Goal: Task Accomplishment & Management: Use online tool/utility

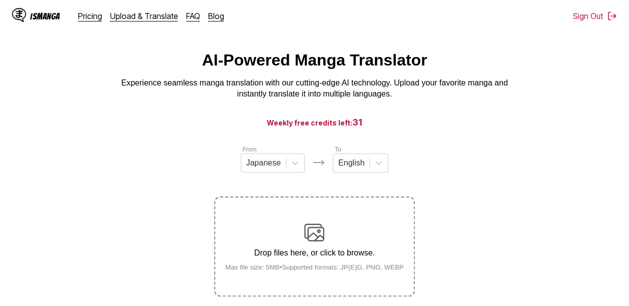
click at [299, 109] on main "AI-Powered Manga Translator Experience seamless manga translation with our cutt…" at bounding box center [314, 189] width 629 height 276
click at [574, 53] on div "AI-Powered Manga Translator Experience seamless manga translation with our cutt…" at bounding box center [314, 75] width 613 height 49
click at [291, 168] on icon at bounding box center [295, 163] width 10 height 10
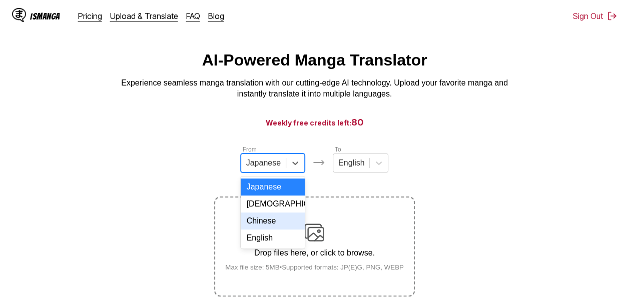
click at [271, 223] on div "Chinese" at bounding box center [273, 221] width 64 height 17
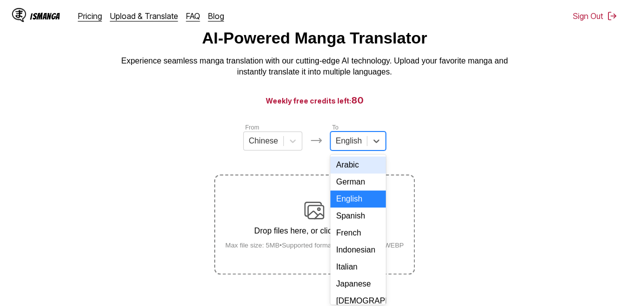
click at [351, 151] on div "17 results available. Use Up and Down to choose options, press Enter to select …" at bounding box center [358, 141] width 56 height 19
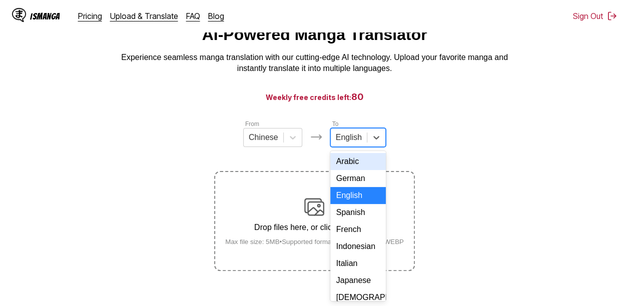
scroll to position [44, 0]
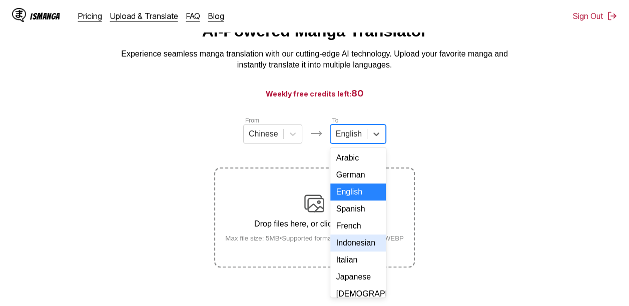
click at [354, 252] on div "Indonesian" at bounding box center [358, 243] width 56 height 17
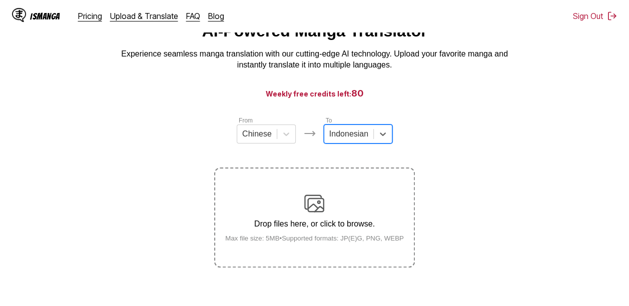
click at [329, 219] on div "Drop files here, or click to browse. Max file size: 5MB • Supported formats: JP…" at bounding box center [314, 218] width 195 height 49
click at [0, 0] on input "Drop files here, or click to browse. Max file size: 5MB • Supported formats: JP…" at bounding box center [0, 0] width 0 height 0
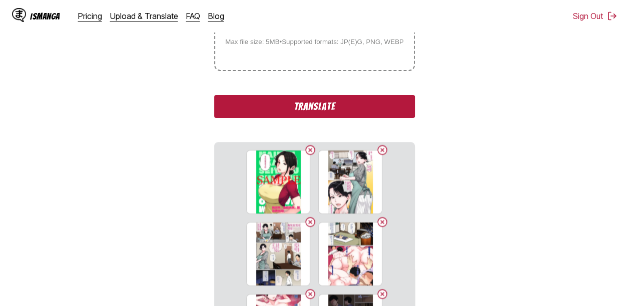
scroll to position [258, 0]
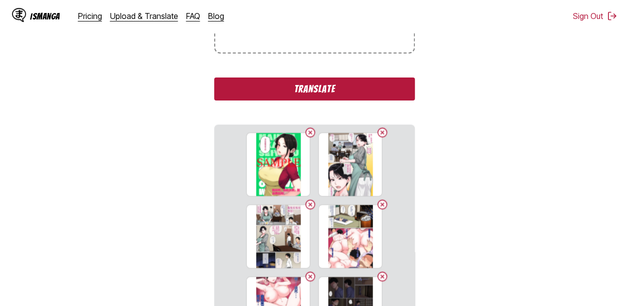
drag, startPoint x: 318, startPoint y: 93, endPoint x: 574, endPoint y: 167, distance: 266.0
click at [318, 92] on button "Translate" at bounding box center [314, 89] width 200 height 23
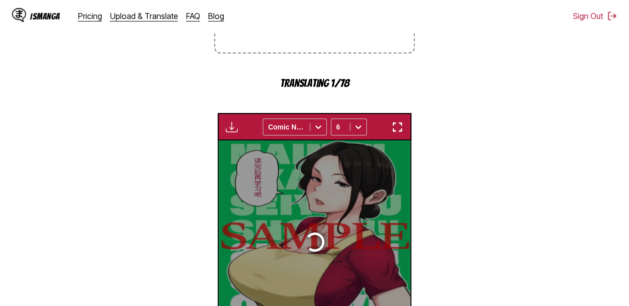
scroll to position [333, 0]
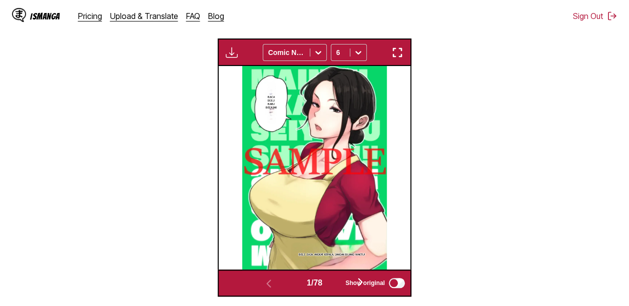
click at [336, 282] on button "button" at bounding box center [360, 283] width 60 height 15
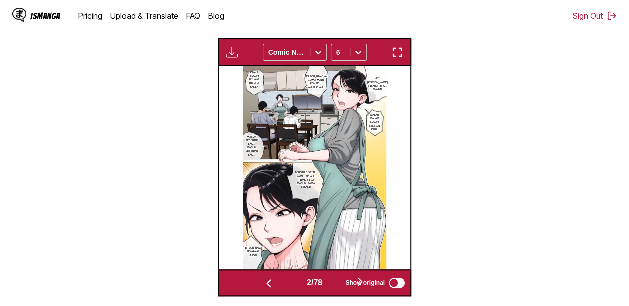
click at [336, 282] on button "button" at bounding box center [360, 283] width 60 height 15
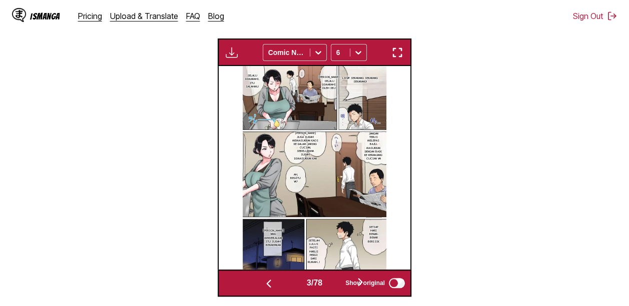
click at [337, 282] on button "button" at bounding box center [360, 283] width 60 height 15
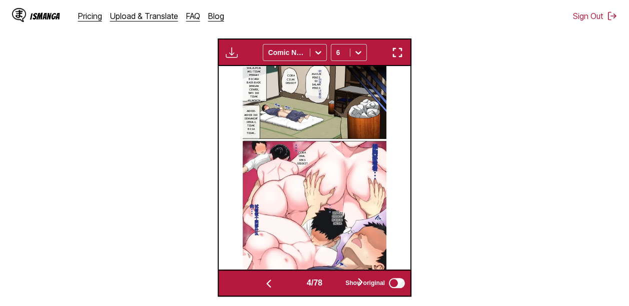
click at [337, 282] on button "button" at bounding box center [360, 283] width 60 height 15
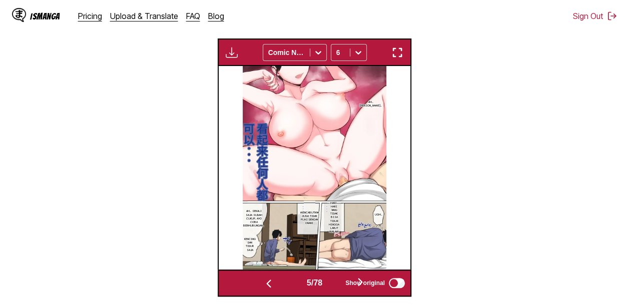
click at [337, 282] on button "button" at bounding box center [360, 283] width 60 height 15
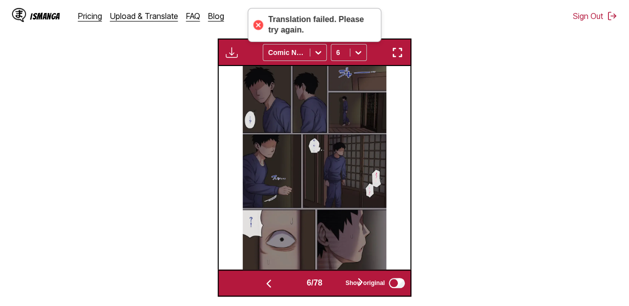
click at [337, 282] on button "button" at bounding box center [360, 283] width 60 height 15
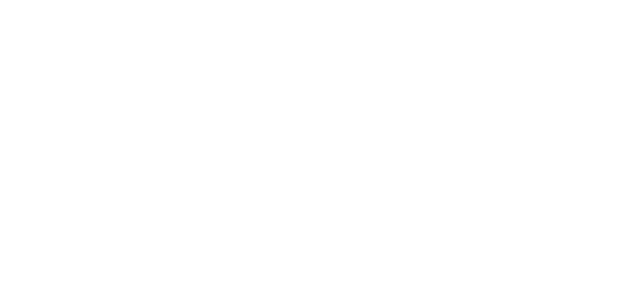
scroll to position [0, 0]
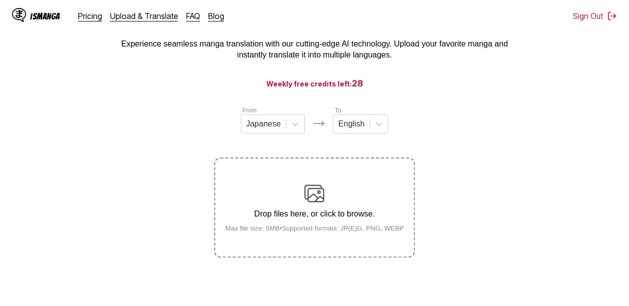
scroll to position [58, 0]
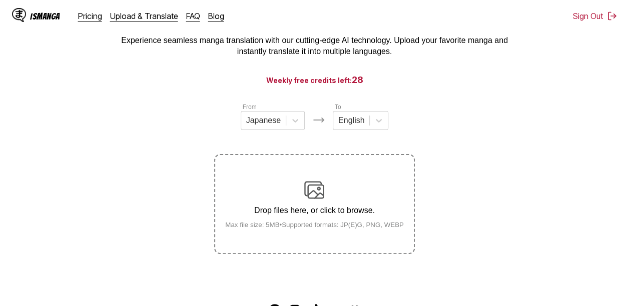
click at [570, 101] on main "AI-Powered Manga Translator Experience seamless manga translation with our cutt…" at bounding box center [314, 147] width 629 height 276
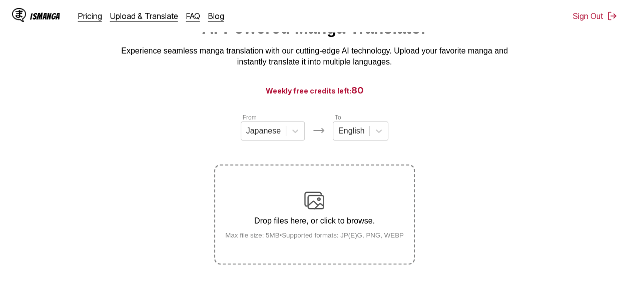
scroll to position [51, 0]
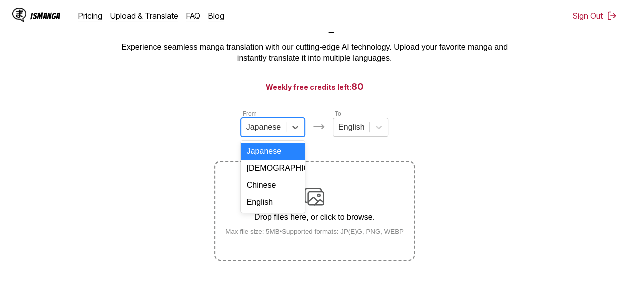
click at [285, 126] on div "Japanese" at bounding box center [263, 127] width 45 height 15
click at [274, 194] on div "Chinese" at bounding box center [273, 185] width 64 height 17
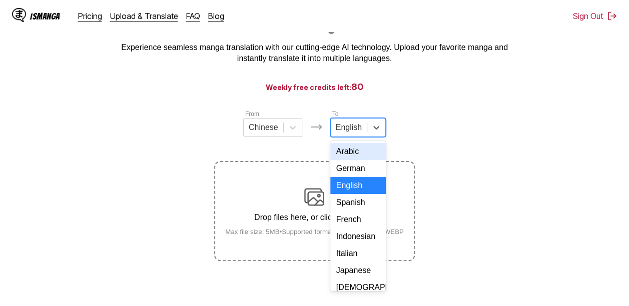
click at [354, 126] on div at bounding box center [349, 127] width 26 height 11
click at [352, 245] on div "Indonesian" at bounding box center [358, 236] width 56 height 17
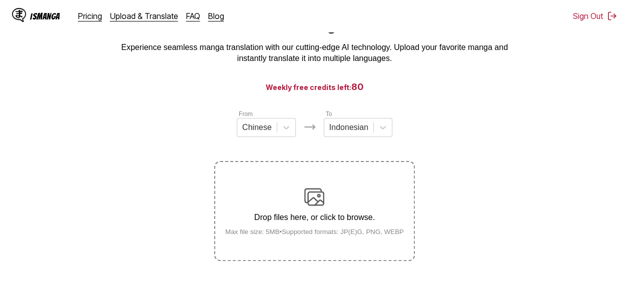
click at [335, 229] on div "Drop files here, or click to browse. Max file size: 5MB • Supported formats: JP…" at bounding box center [314, 211] width 195 height 49
click at [0, 0] on input "Drop files here, or click to browse. Max file size: 5MB • Supported formats: JP…" at bounding box center [0, 0] width 0 height 0
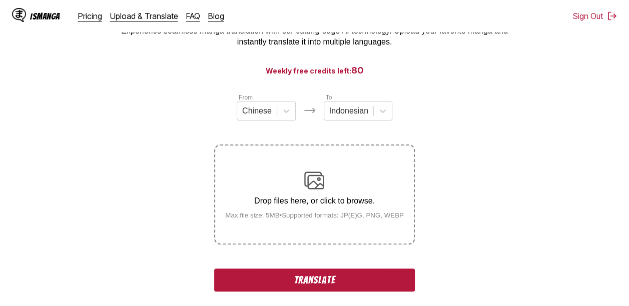
scroll to position [194, 0]
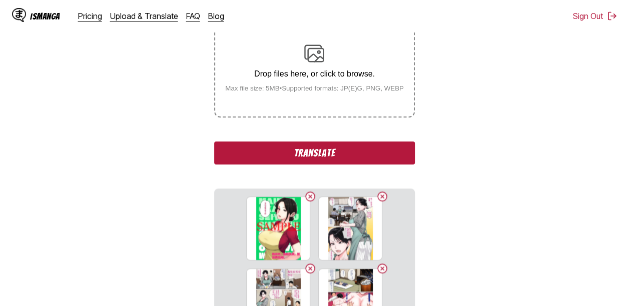
click at [390, 150] on button "Translate" at bounding box center [314, 153] width 200 height 23
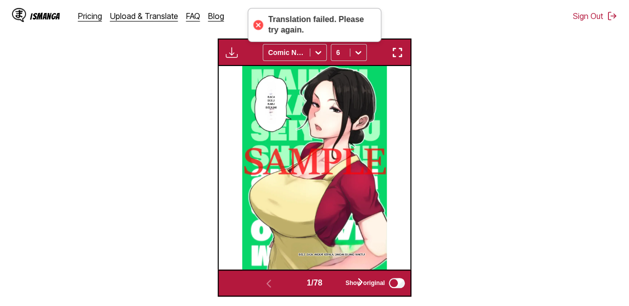
click at [340, 285] on div "Show original" at bounding box center [372, 283] width 67 height 13
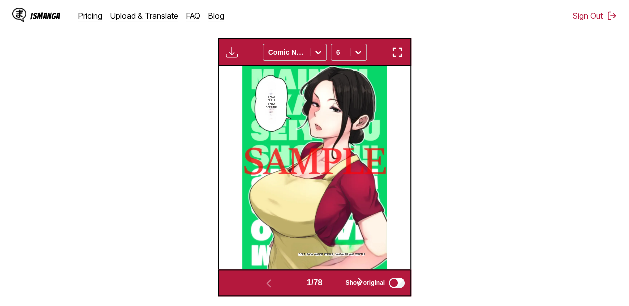
click at [340, 284] on div "Show original" at bounding box center [372, 283] width 67 height 13
click at [336, 284] on button "button" at bounding box center [360, 283] width 60 height 15
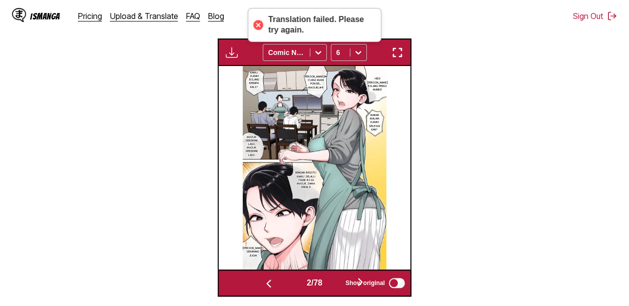
click at [336, 284] on button "button" at bounding box center [360, 283] width 60 height 15
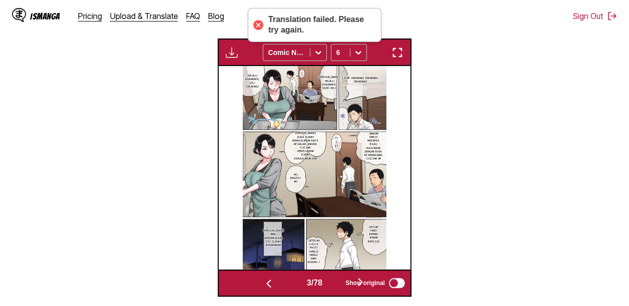
click at [336, 284] on button "button" at bounding box center [360, 283] width 60 height 15
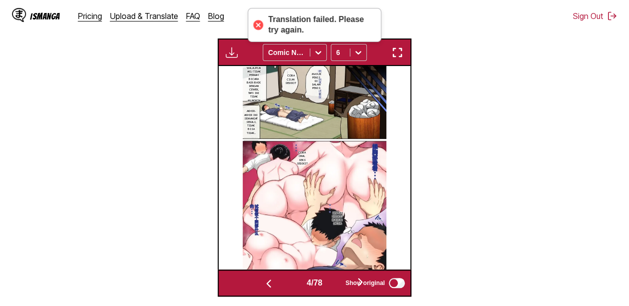
click at [336, 284] on button "button" at bounding box center [360, 283] width 60 height 15
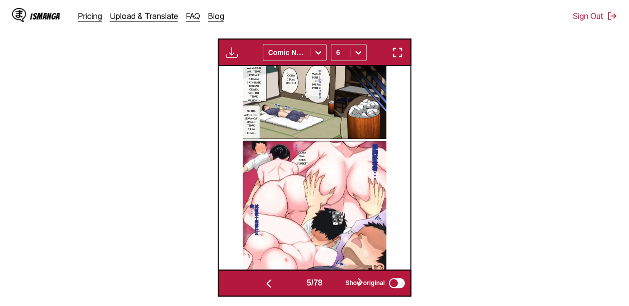
scroll to position [0, 767]
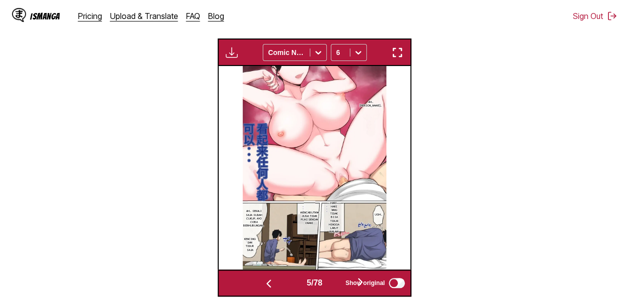
click at [336, 284] on button "button" at bounding box center [360, 283] width 60 height 15
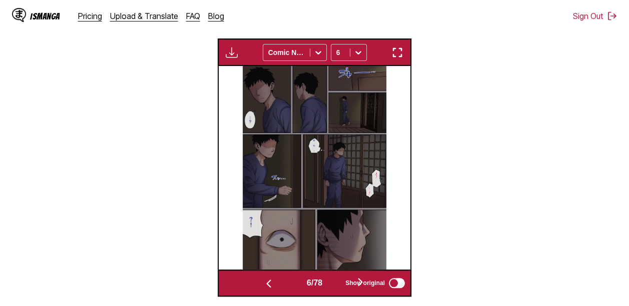
click at [336, 284] on button "button" at bounding box center [360, 283] width 60 height 15
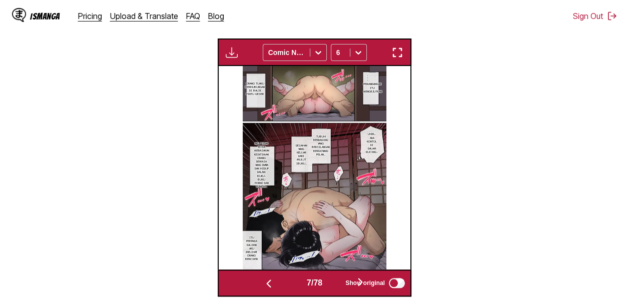
click at [336, 284] on button "button" at bounding box center [360, 283] width 60 height 15
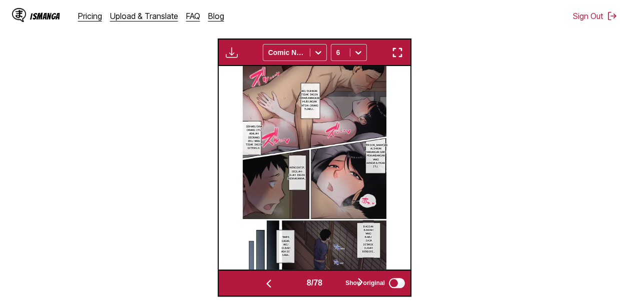
click at [336, 283] on button "button" at bounding box center [360, 283] width 60 height 15
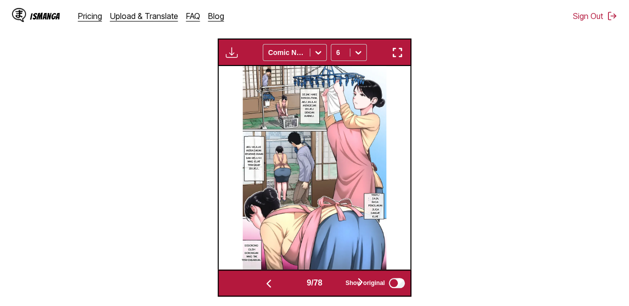
click at [336, 283] on button "button" at bounding box center [360, 283] width 60 height 15
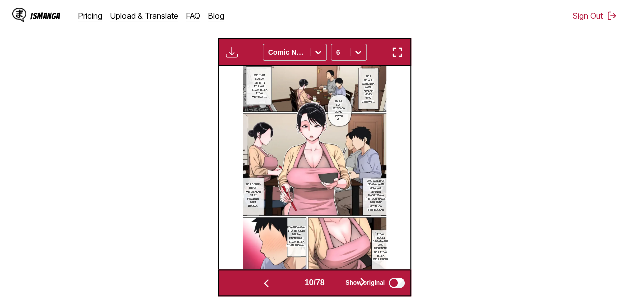
click at [336, 283] on button "button" at bounding box center [363, 283] width 60 height 15
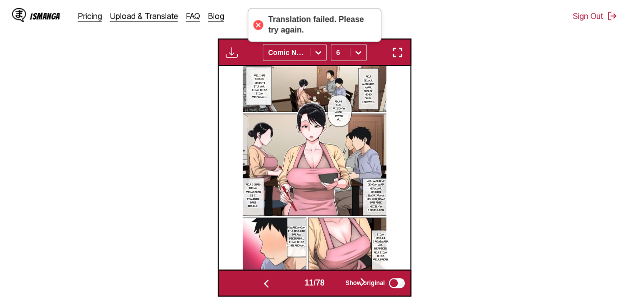
scroll to position [0, 1917]
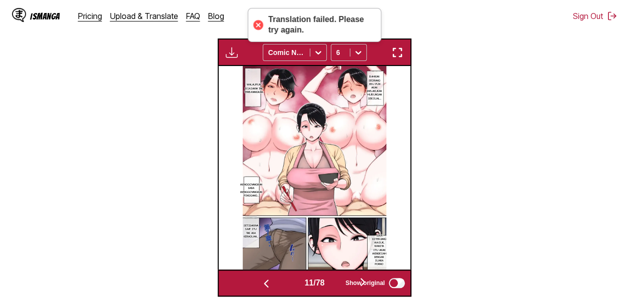
click at [336, 283] on button "button" at bounding box center [363, 283] width 60 height 15
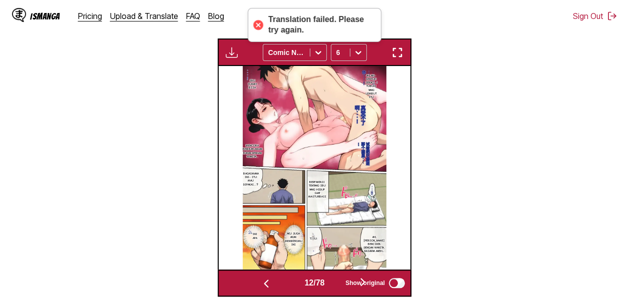
click at [336, 283] on button "button" at bounding box center [363, 283] width 60 height 15
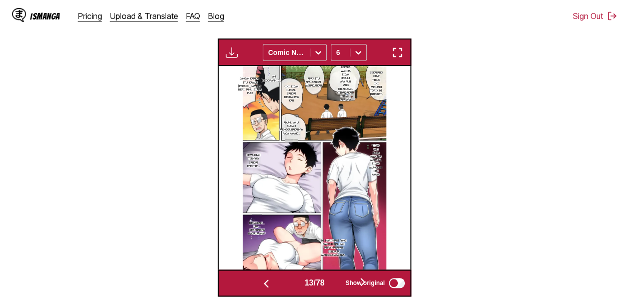
click at [278, 283] on button "button" at bounding box center [266, 283] width 60 height 15
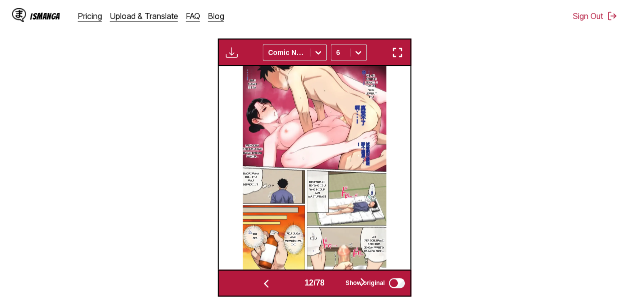
click at [339, 286] on button "button" at bounding box center [363, 283] width 60 height 15
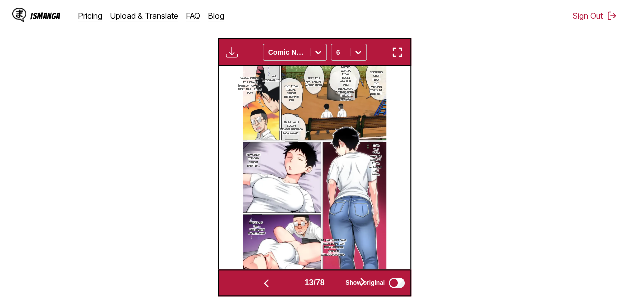
click at [339, 286] on button "button" at bounding box center [363, 283] width 60 height 15
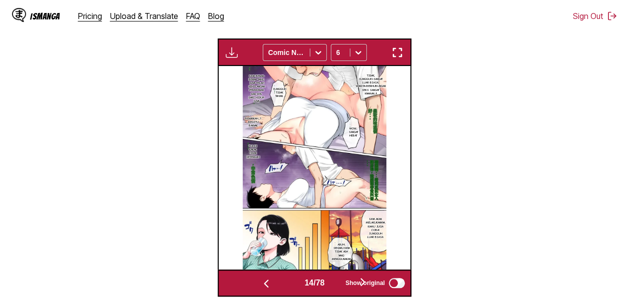
click at [281, 287] on button "button" at bounding box center [266, 283] width 60 height 15
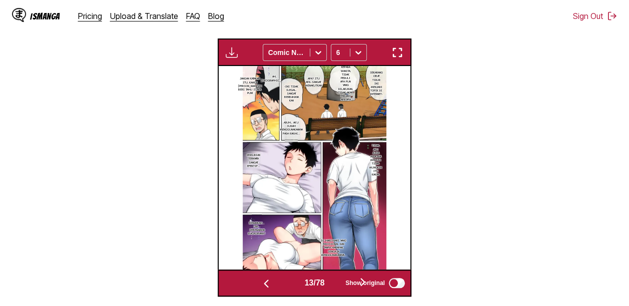
click at [281, 287] on button "button" at bounding box center [266, 283] width 60 height 15
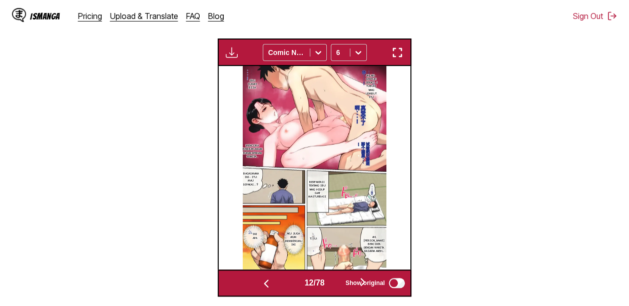
click at [337, 282] on button "button" at bounding box center [363, 283] width 60 height 15
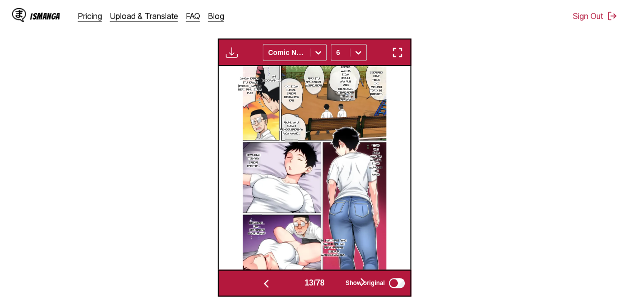
click at [337, 282] on button "button" at bounding box center [363, 283] width 60 height 15
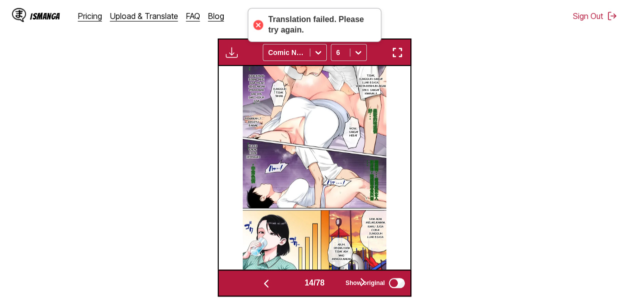
click at [337, 282] on button "button" at bounding box center [363, 283] width 60 height 15
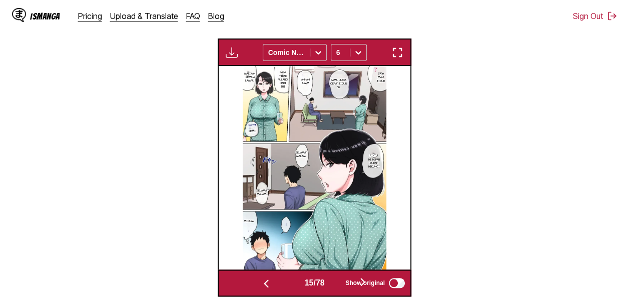
click at [337, 282] on button "button" at bounding box center [363, 283] width 60 height 15
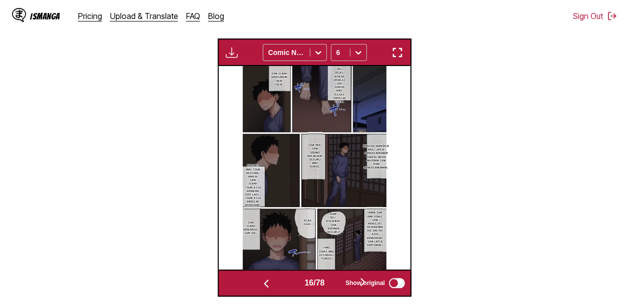
click at [337, 282] on button "button" at bounding box center [363, 283] width 60 height 15
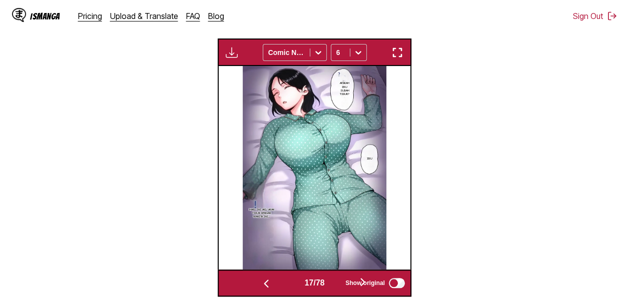
click at [337, 282] on button "button" at bounding box center [363, 283] width 60 height 15
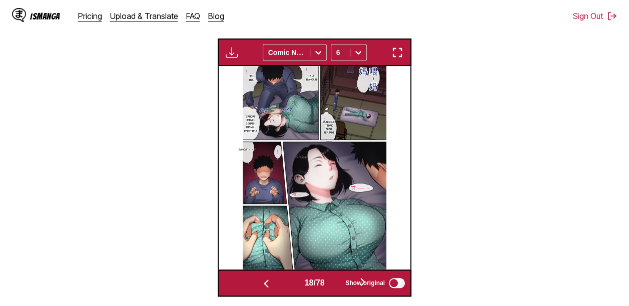
click at [337, 282] on button "button" at bounding box center [363, 283] width 60 height 15
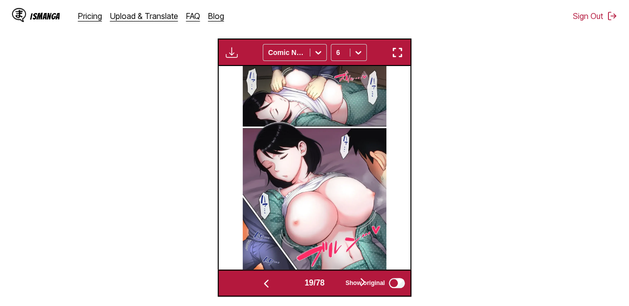
click at [337, 282] on button "button" at bounding box center [363, 283] width 60 height 15
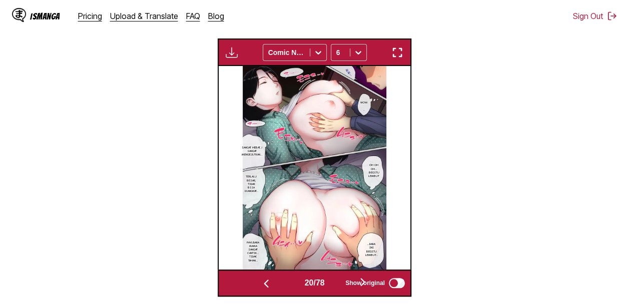
click at [337, 282] on button "button" at bounding box center [363, 283] width 60 height 15
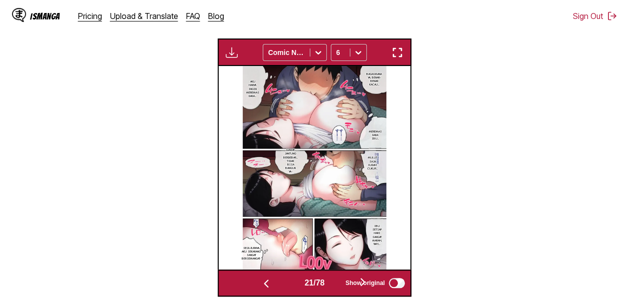
click at [337, 282] on button "button" at bounding box center [363, 283] width 60 height 15
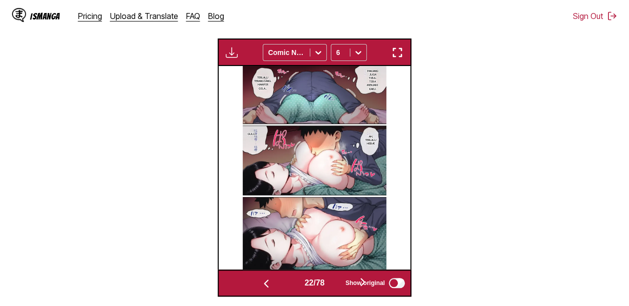
click at [337, 282] on button "button" at bounding box center [363, 283] width 60 height 15
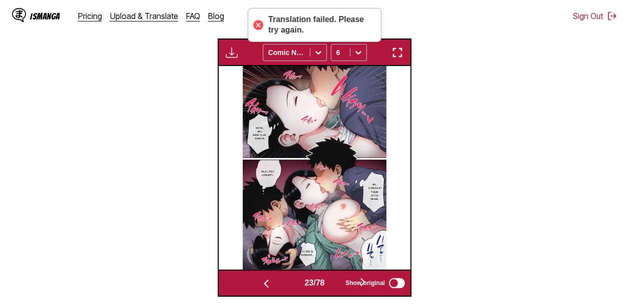
click at [337, 282] on button "button" at bounding box center [363, 283] width 60 height 15
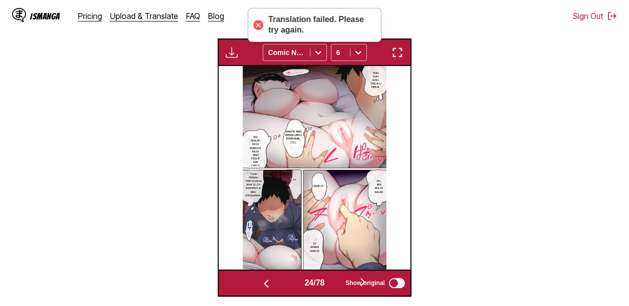
click at [337, 282] on button "button" at bounding box center [363, 283] width 60 height 15
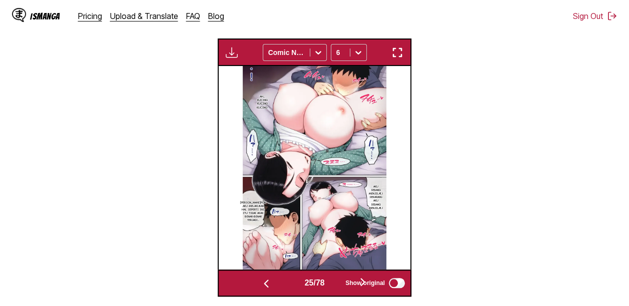
click at [337, 282] on button "button" at bounding box center [363, 283] width 60 height 15
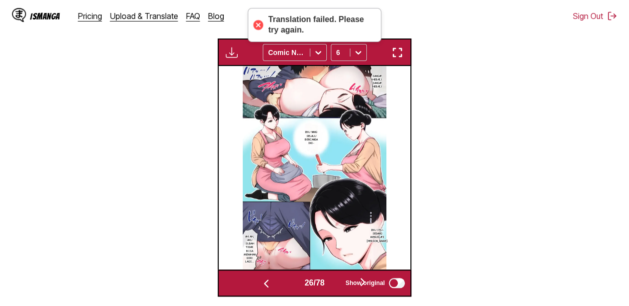
click at [337, 282] on button "button" at bounding box center [363, 283] width 60 height 15
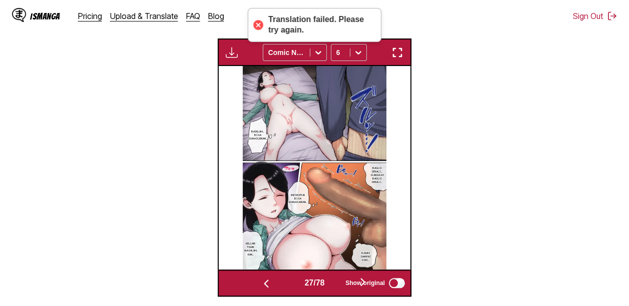
click at [337, 282] on button "button" at bounding box center [363, 283] width 60 height 15
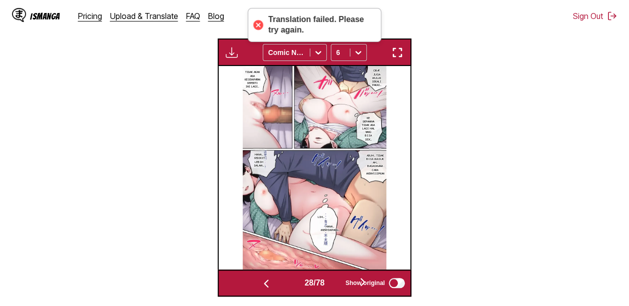
click at [337, 282] on button "button" at bounding box center [363, 283] width 60 height 15
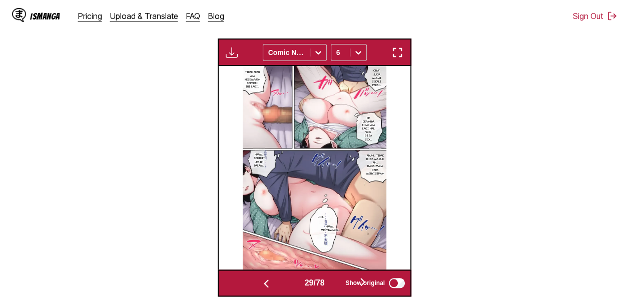
scroll to position [0, 5369]
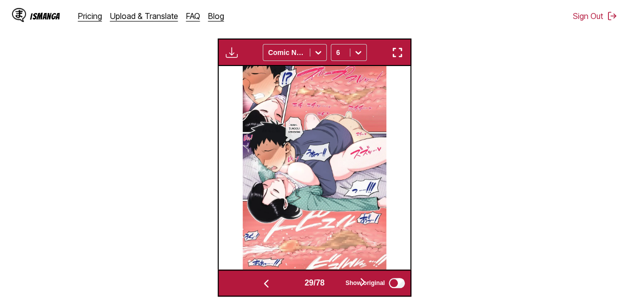
click at [337, 282] on button "button" at bounding box center [363, 283] width 60 height 15
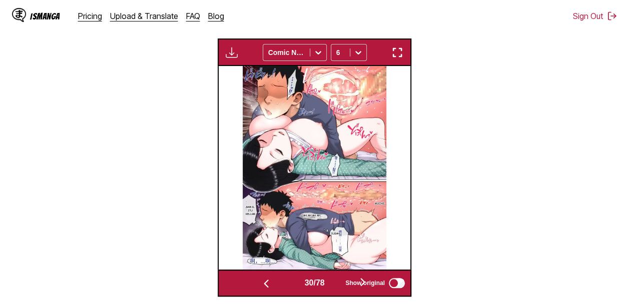
click at [337, 282] on button "button" at bounding box center [363, 283] width 60 height 15
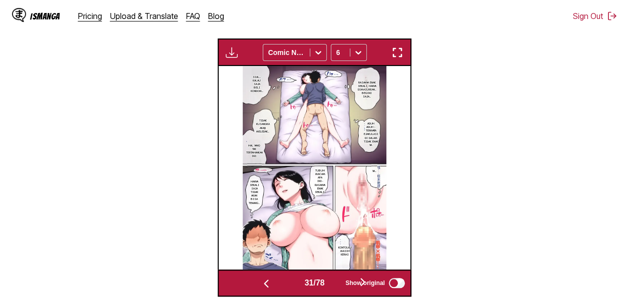
click at [337, 286] on button "button" at bounding box center [363, 283] width 60 height 15
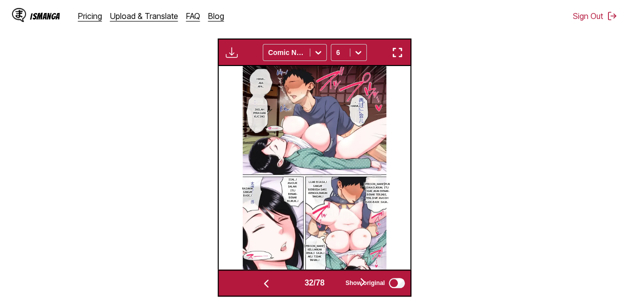
click at [337, 286] on button "button" at bounding box center [363, 283] width 60 height 15
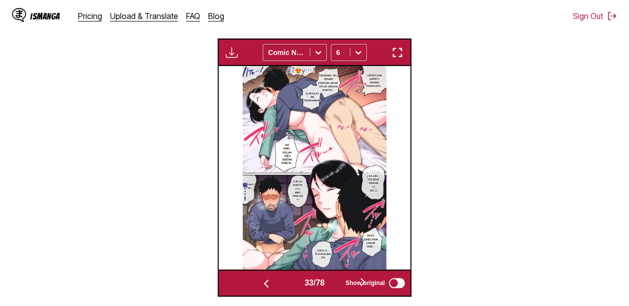
click at [337, 286] on button "button" at bounding box center [363, 283] width 60 height 15
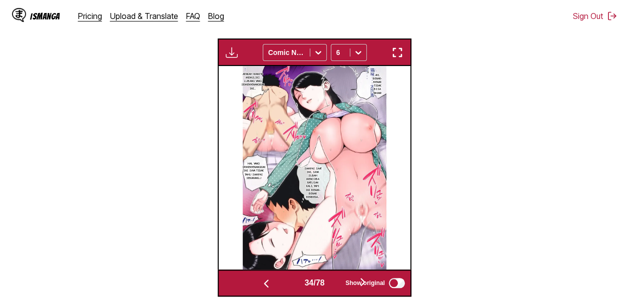
click at [337, 286] on button "button" at bounding box center [363, 283] width 60 height 15
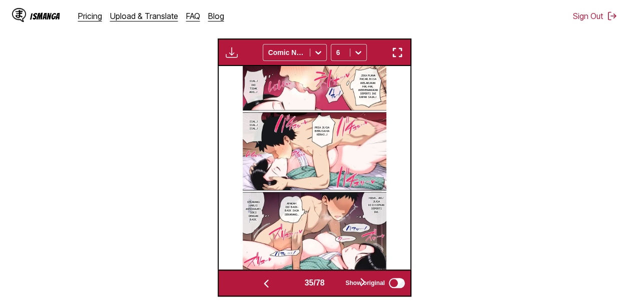
click at [337, 286] on button "button" at bounding box center [363, 283] width 60 height 15
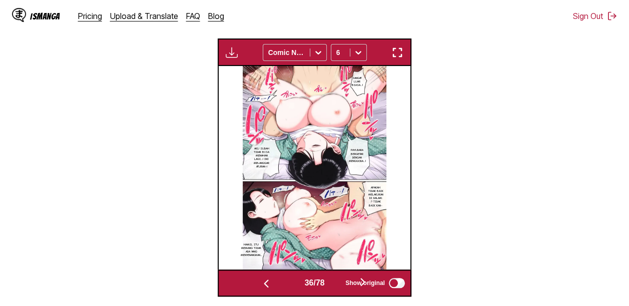
click at [337, 286] on button "button" at bounding box center [363, 283] width 60 height 15
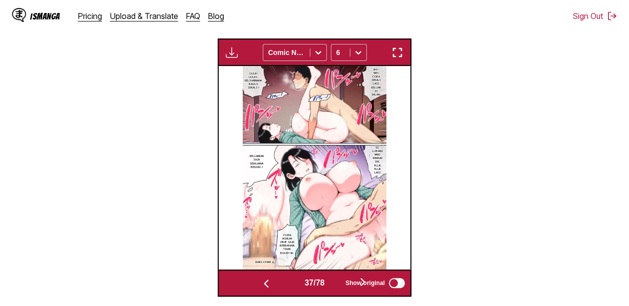
click at [337, 286] on button "button" at bounding box center [363, 283] width 60 height 15
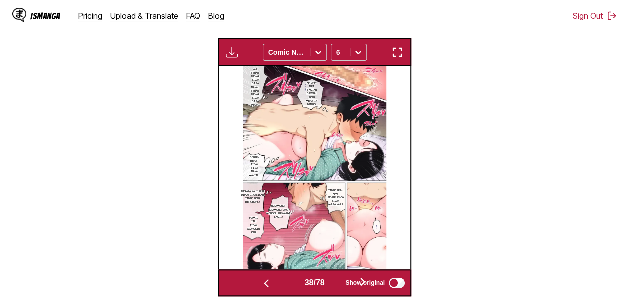
click at [337, 286] on button "button" at bounding box center [363, 283] width 60 height 15
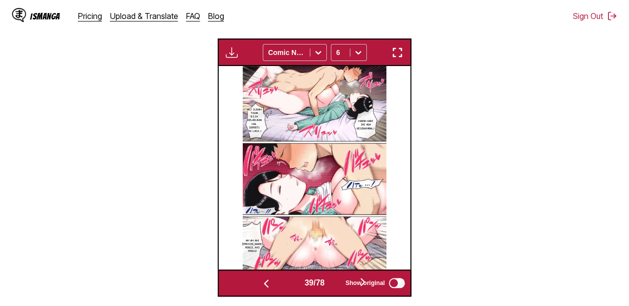
click at [337, 286] on button "button" at bounding box center [363, 283] width 60 height 15
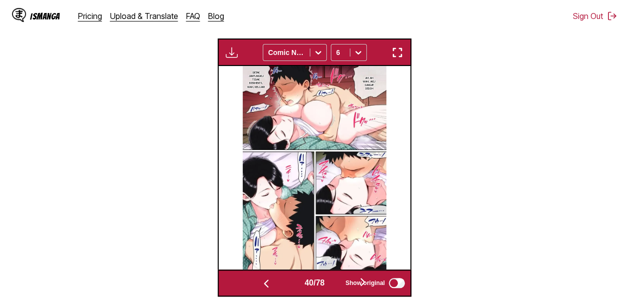
click at [337, 286] on button "button" at bounding box center [363, 283] width 60 height 15
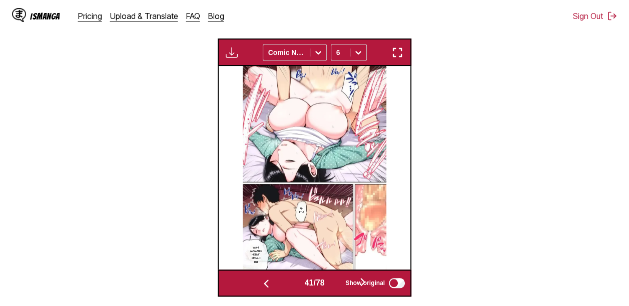
click at [337, 286] on button "button" at bounding box center [363, 283] width 60 height 15
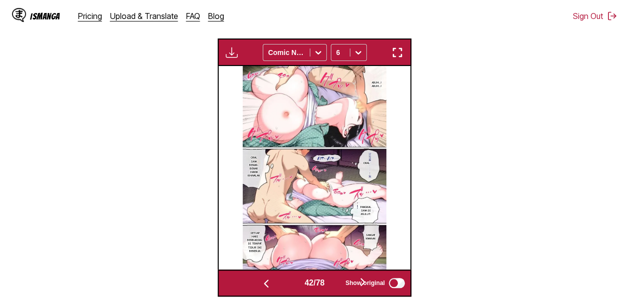
click at [337, 286] on button "button" at bounding box center [363, 283] width 60 height 15
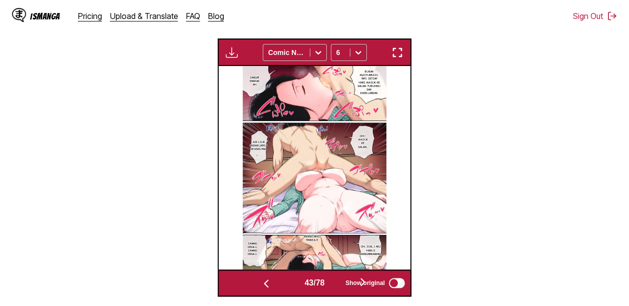
click at [337, 286] on button "button" at bounding box center [363, 283] width 60 height 15
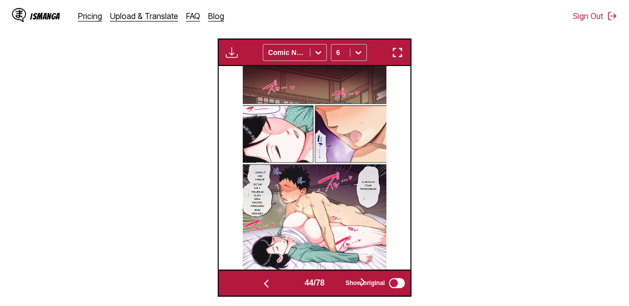
click at [337, 286] on button "button" at bounding box center [363, 283] width 60 height 15
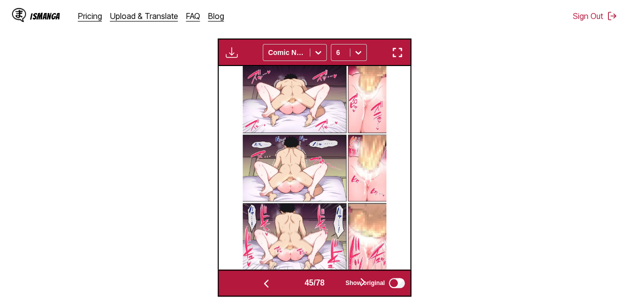
click at [337, 286] on button "button" at bounding box center [363, 283] width 60 height 15
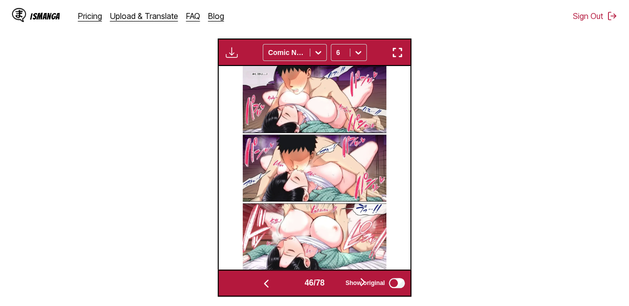
click at [337, 286] on button "button" at bounding box center [363, 283] width 60 height 15
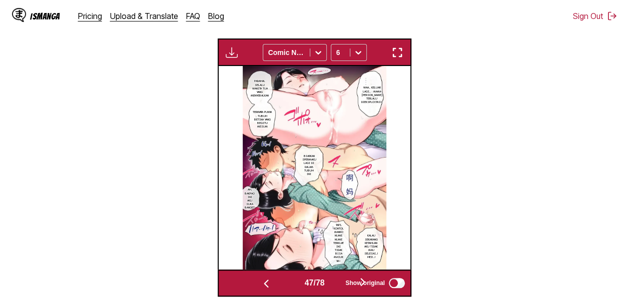
click at [337, 286] on button "button" at bounding box center [363, 283] width 60 height 15
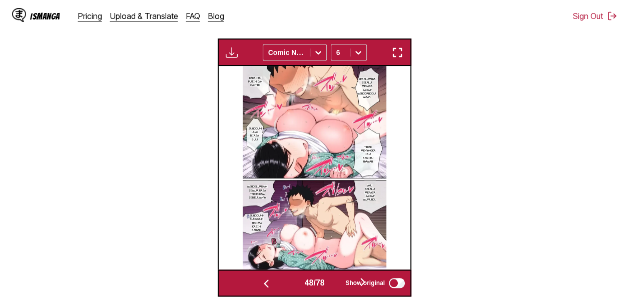
click at [337, 286] on button "button" at bounding box center [363, 283] width 60 height 15
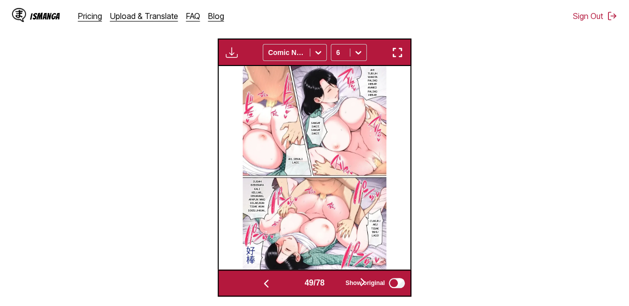
click at [337, 286] on button "button" at bounding box center [363, 283] width 60 height 15
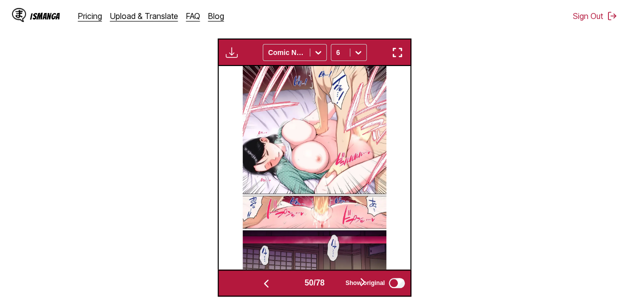
click at [337, 286] on button "button" at bounding box center [363, 283] width 60 height 15
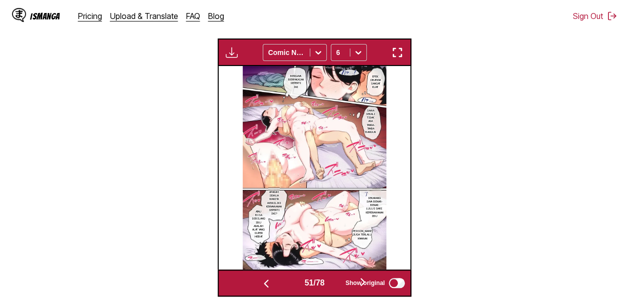
click at [337, 286] on button "button" at bounding box center [363, 283] width 60 height 15
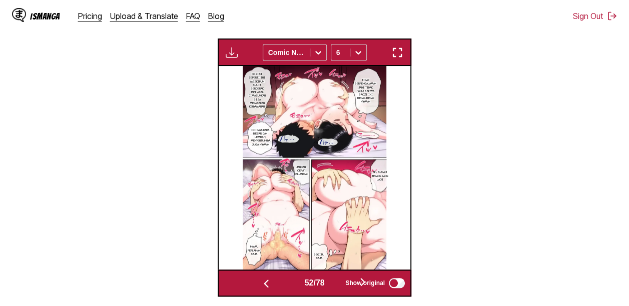
click at [337, 286] on button "button" at bounding box center [363, 283] width 60 height 15
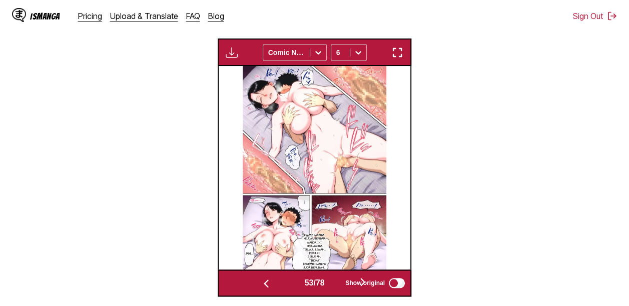
click at [337, 286] on button "button" at bounding box center [363, 283] width 60 height 15
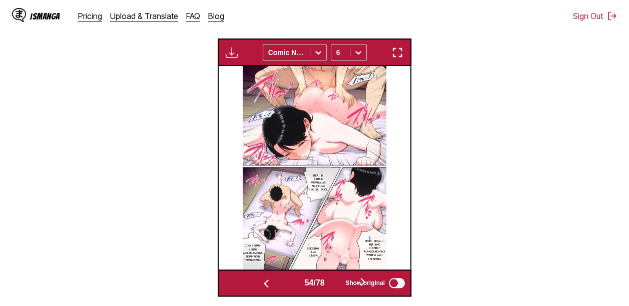
click at [337, 286] on button "button" at bounding box center [363, 283] width 60 height 15
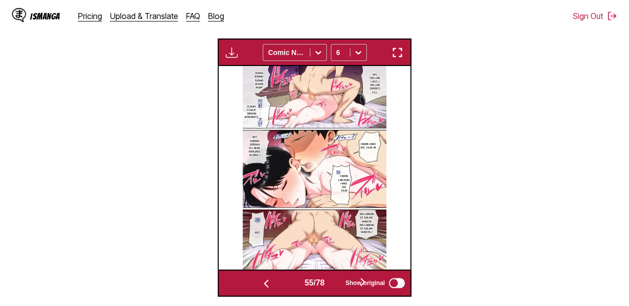
click at [337, 286] on button "button" at bounding box center [363, 283] width 60 height 15
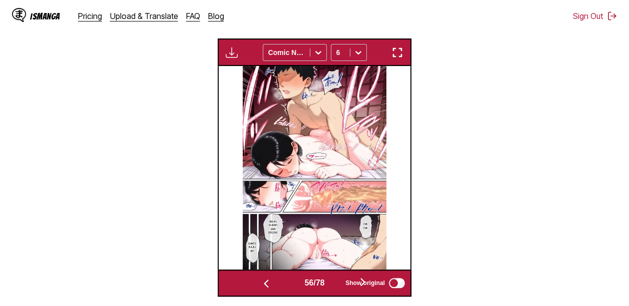
click at [337, 286] on button "button" at bounding box center [363, 283] width 60 height 15
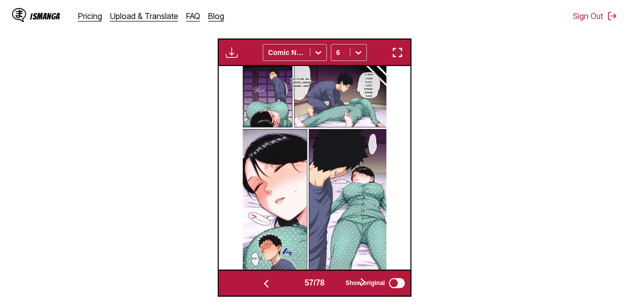
click at [337, 286] on button "button" at bounding box center [363, 283] width 60 height 15
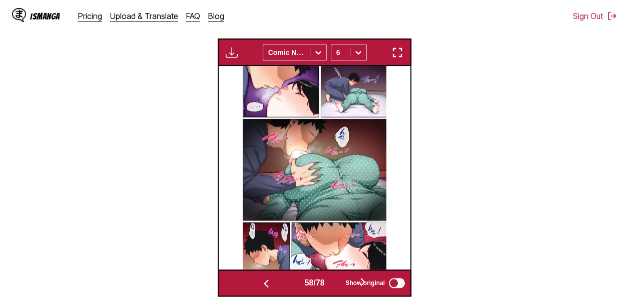
click at [337, 286] on button "button" at bounding box center [363, 283] width 60 height 15
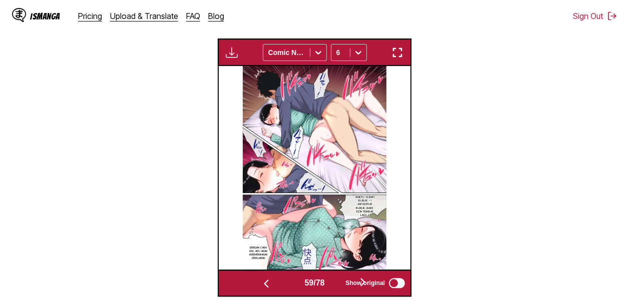
click at [337, 286] on button "button" at bounding box center [363, 283] width 60 height 15
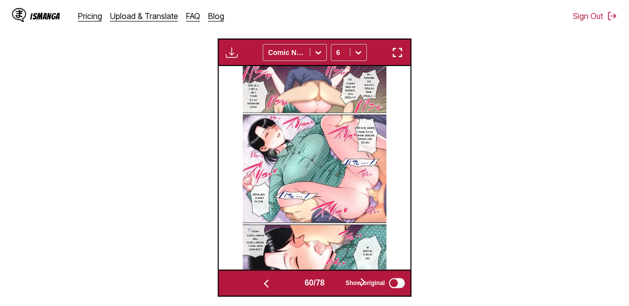
click at [337, 286] on button "button" at bounding box center [363, 283] width 60 height 15
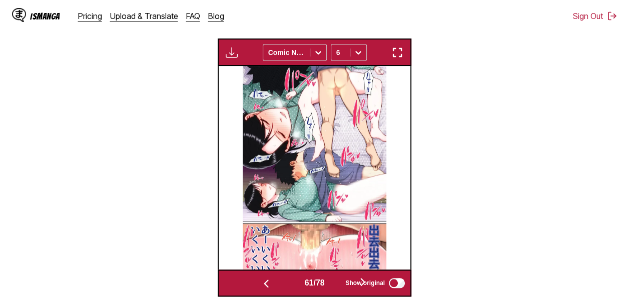
click at [337, 286] on button "button" at bounding box center [363, 283] width 60 height 15
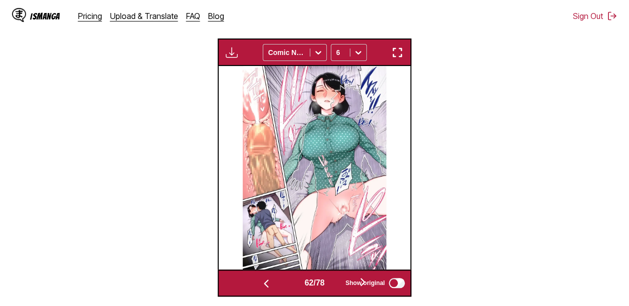
click at [337, 286] on button "button" at bounding box center [363, 283] width 60 height 15
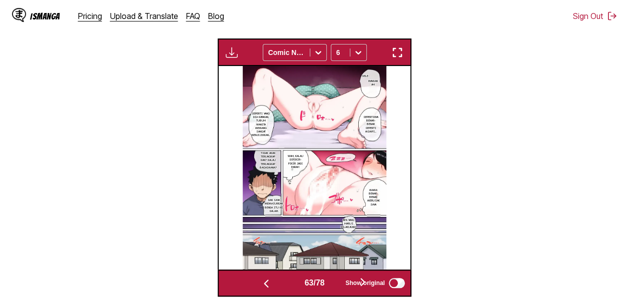
click at [337, 286] on button "button" at bounding box center [363, 283] width 60 height 15
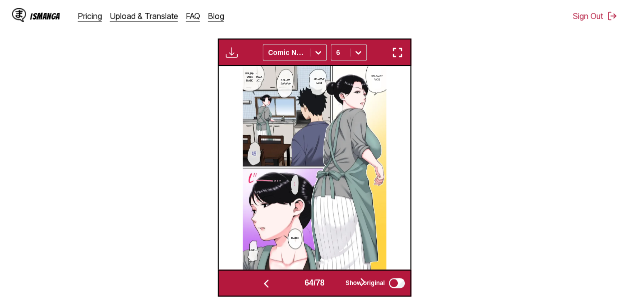
click at [337, 286] on button "button" at bounding box center [363, 283] width 60 height 15
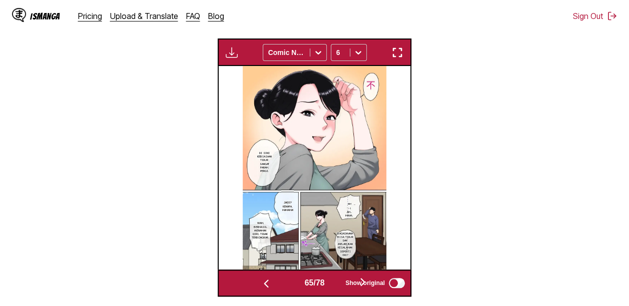
click at [337, 286] on button "button" at bounding box center [363, 283] width 60 height 15
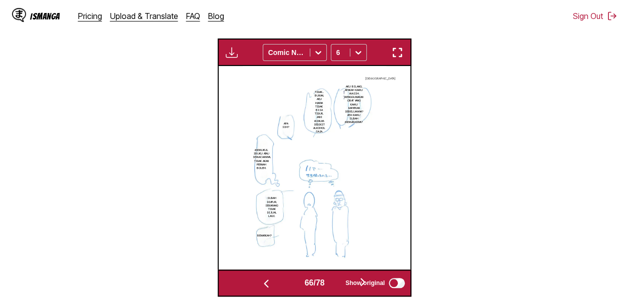
click at [337, 286] on button "button" at bounding box center [363, 283] width 60 height 15
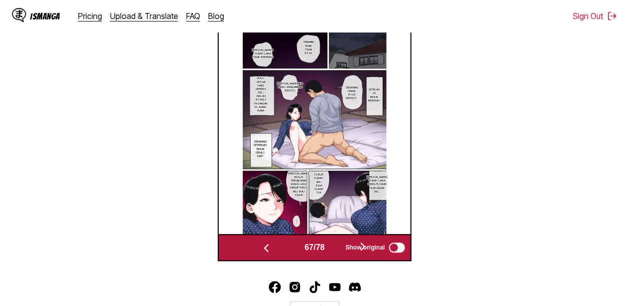
click at [337, 286] on img "Youtube" at bounding box center [335, 287] width 12 height 12
click at [338, 246] on button "button" at bounding box center [363, 247] width 60 height 15
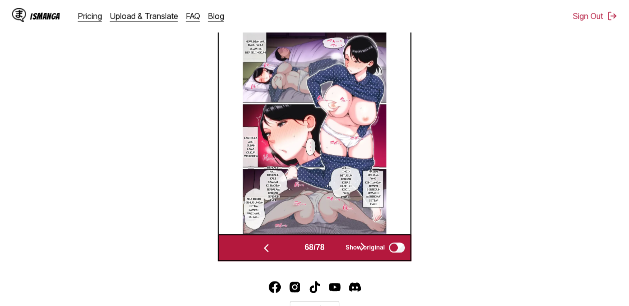
click at [338, 246] on button "button" at bounding box center [363, 247] width 60 height 15
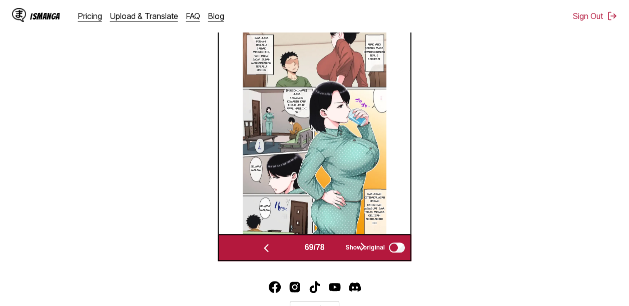
click at [338, 246] on button "button" at bounding box center [363, 247] width 60 height 15
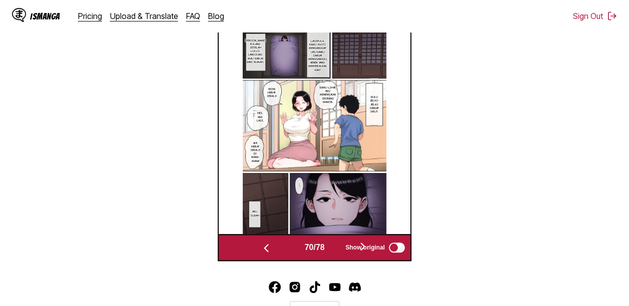
click at [338, 246] on button "button" at bounding box center [363, 247] width 60 height 15
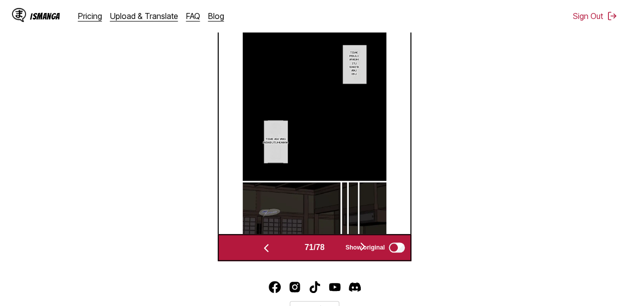
click at [338, 246] on button "button" at bounding box center [363, 247] width 60 height 15
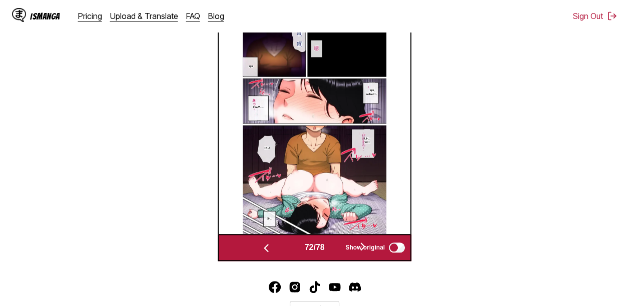
click at [338, 246] on button "button" at bounding box center [363, 247] width 60 height 15
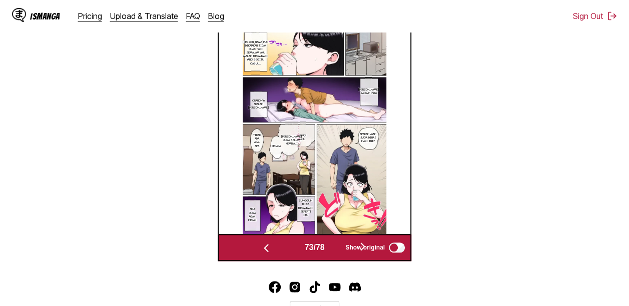
click at [338, 246] on button "button" at bounding box center [363, 247] width 60 height 15
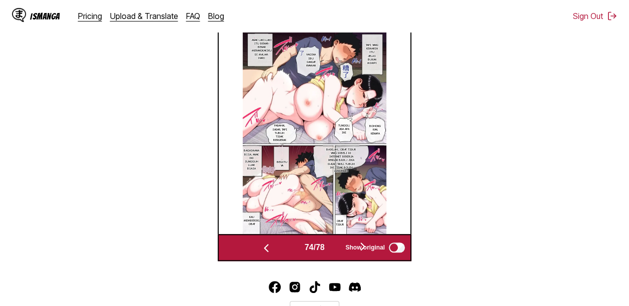
click at [338, 246] on button "button" at bounding box center [363, 247] width 60 height 15
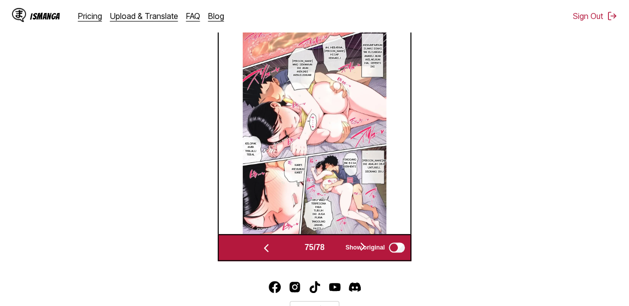
click at [338, 246] on button "button" at bounding box center [363, 247] width 60 height 15
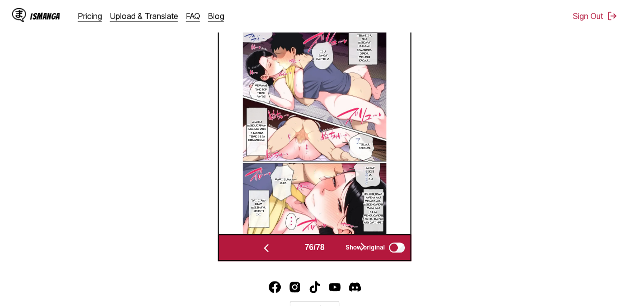
click at [338, 246] on button "button" at bounding box center [363, 247] width 60 height 15
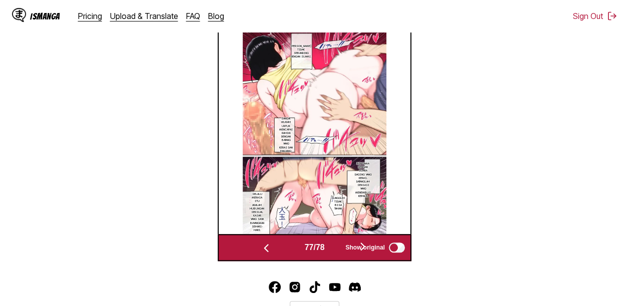
click at [338, 246] on button "button" at bounding box center [363, 247] width 60 height 15
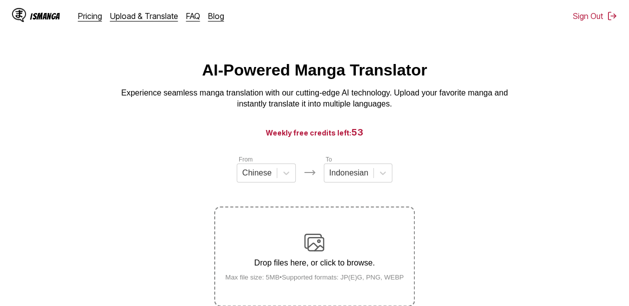
scroll to position [2, 0]
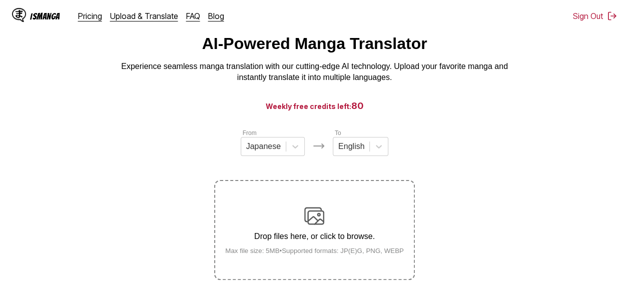
scroll to position [44, 0]
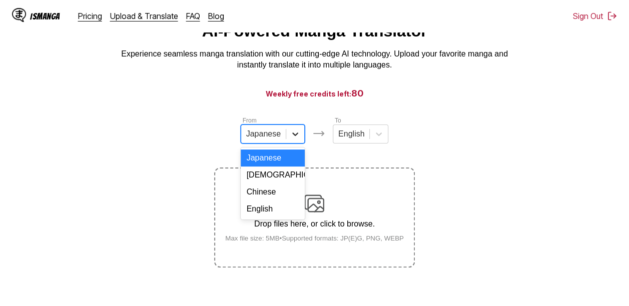
click at [287, 143] on div at bounding box center [295, 134] width 18 height 18
click at [274, 199] on div "Chinese" at bounding box center [273, 192] width 64 height 17
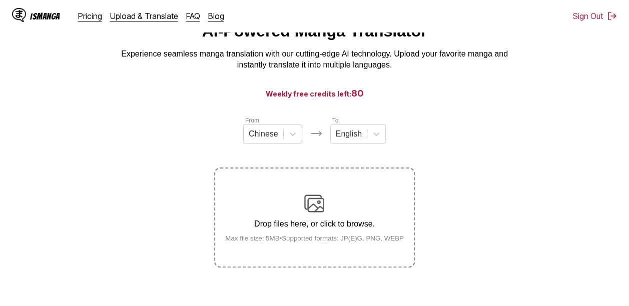
click at [329, 132] on div "From Chinese To English" at bounding box center [314, 130] width 200 height 28
click at [338, 140] on div at bounding box center [349, 134] width 26 height 11
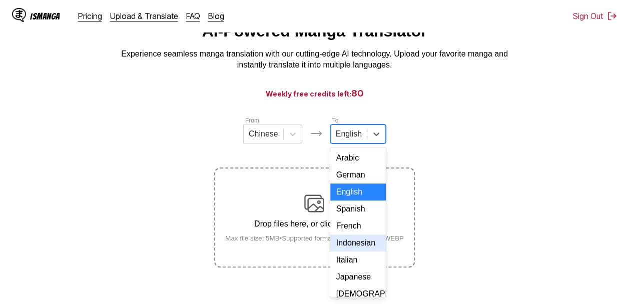
click at [347, 252] on div "Indonesian" at bounding box center [358, 243] width 56 height 17
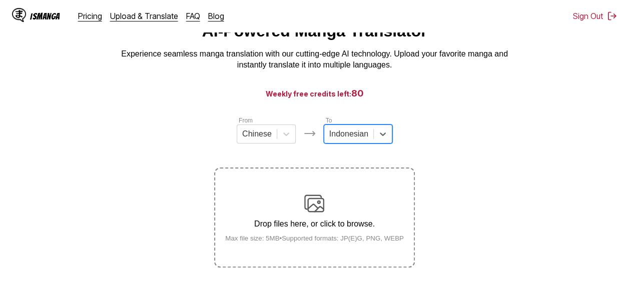
click at [330, 229] on p "Drop files here, or click to browse." at bounding box center [314, 224] width 195 height 9
click at [0, 0] on input "Drop files here, or click to browse. Max file size: 5MB • Supported formats: JP…" at bounding box center [0, 0] width 0 height 0
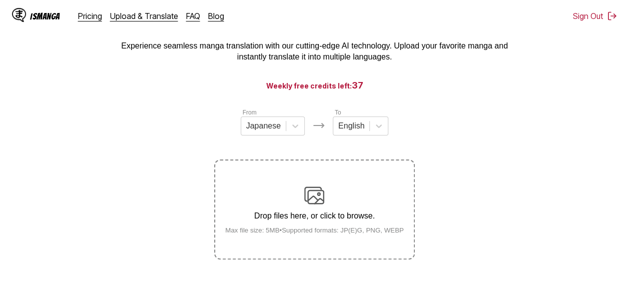
click at [296, 224] on div "Drop files here, or click to browse. Max file size: 5MB • Supported formats: JP…" at bounding box center [314, 210] width 195 height 49
click at [0, 0] on input "Drop files here, or click to browse. Max file size: 5MB • Supported formats: JP…" at bounding box center [0, 0] width 0 height 0
click at [327, 183] on label "Drop files here, or click to browse. Max file size: 5MB • Supported formats: JP…" at bounding box center [314, 210] width 198 height 98
click at [0, 0] on input "Drop files here, or click to browse. Max file size: 5MB • Supported formats: JP…" at bounding box center [0, 0] width 0 height 0
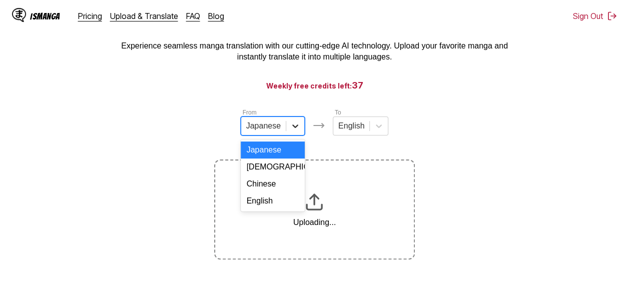
click at [288, 135] on div at bounding box center [295, 126] width 18 height 18
click at [282, 189] on div "Chinese" at bounding box center [273, 184] width 64 height 17
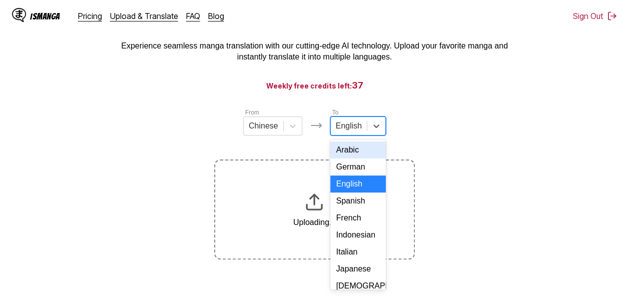
click at [345, 132] on div at bounding box center [349, 126] width 26 height 11
drag, startPoint x: 371, startPoint y: 250, endPoint x: 586, endPoint y: 69, distance: 280.9
click at [371, 244] on div "Indonesian" at bounding box center [358, 235] width 56 height 17
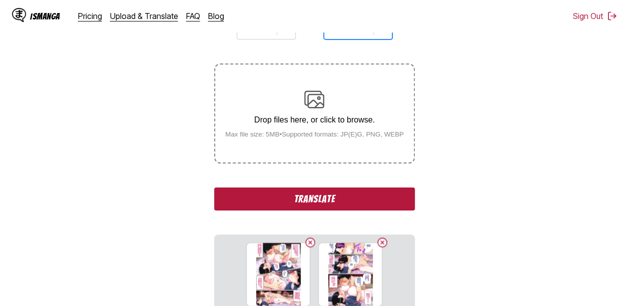
scroll to position [151, 0]
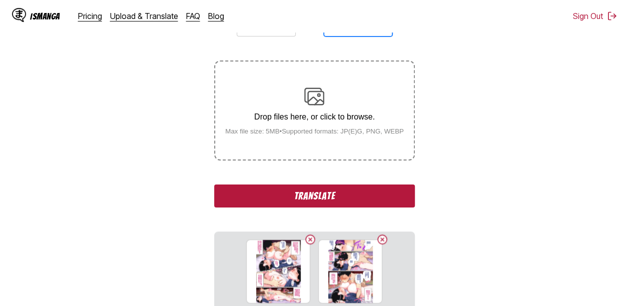
click at [378, 197] on button "Translate" at bounding box center [314, 196] width 200 height 23
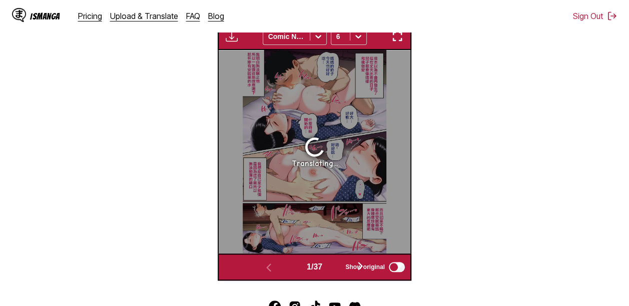
scroll to position [347, 0]
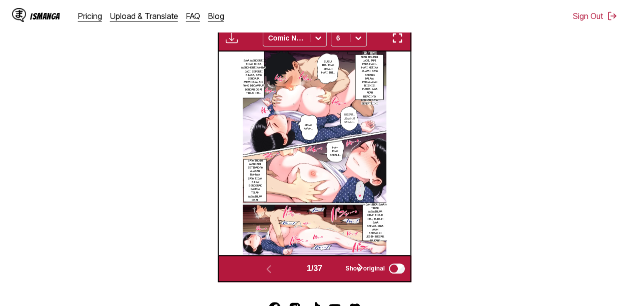
click at [340, 266] on button "button" at bounding box center [360, 268] width 60 height 15
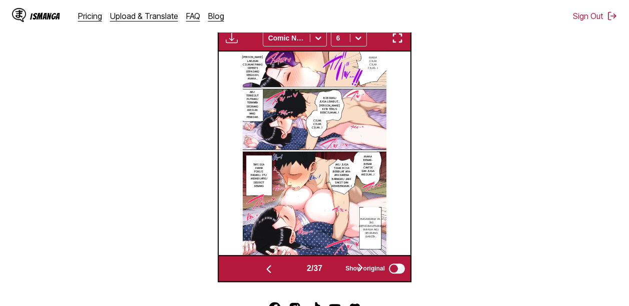
click at [339, 266] on button "button" at bounding box center [360, 268] width 60 height 15
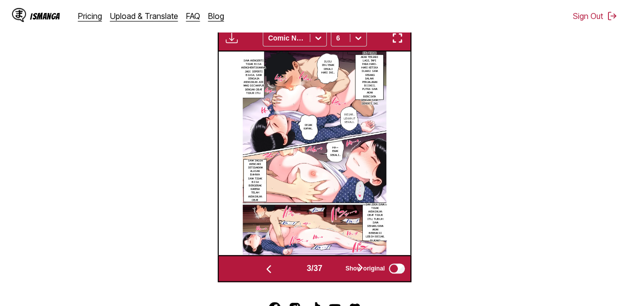
scroll to position [0, 383]
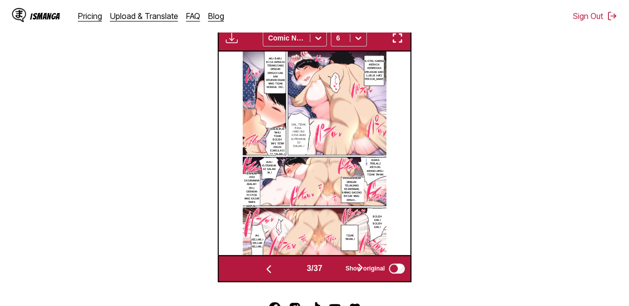
click at [334, 269] on button "button" at bounding box center [360, 268] width 60 height 15
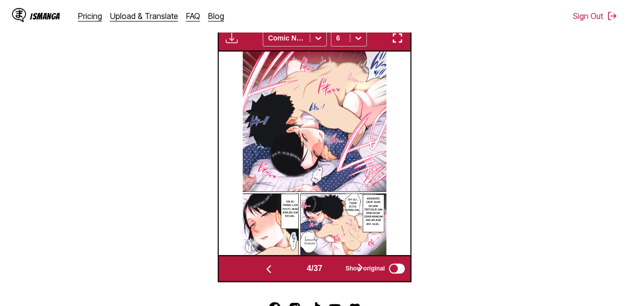
click at [334, 269] on button "button" at bounding box center [360, 268] width 60 height 15
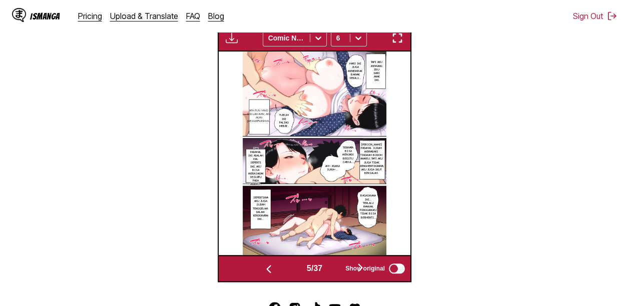
click at [334, 269] on button "button" at bounding box center [360, 268] width 60 height 15
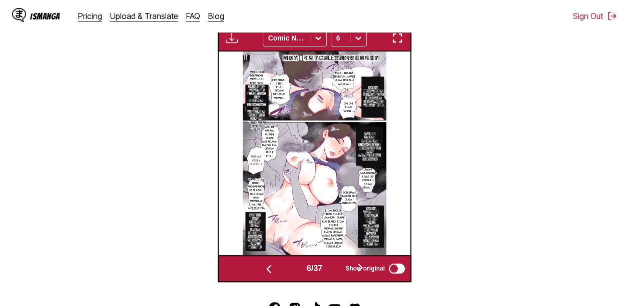
click at [334, 269] on button "button" at bounding box center [360, 268] width 60 height 15
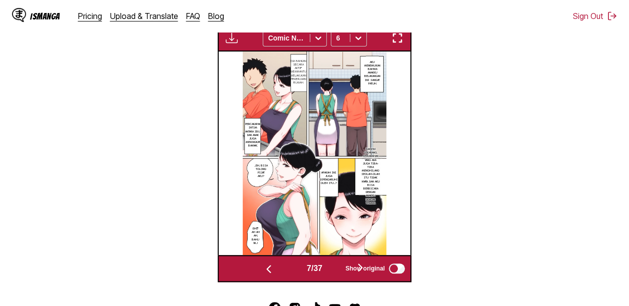
click at [334, 269] on button "button" at bounding box center [360, 268] width 60 height 15
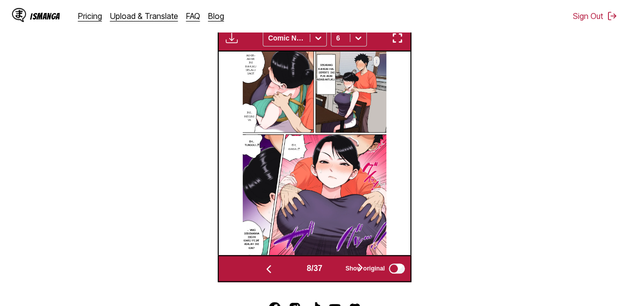
click at [334, 269] on button "button" at bounding box center [360, 268] width 60 height 15
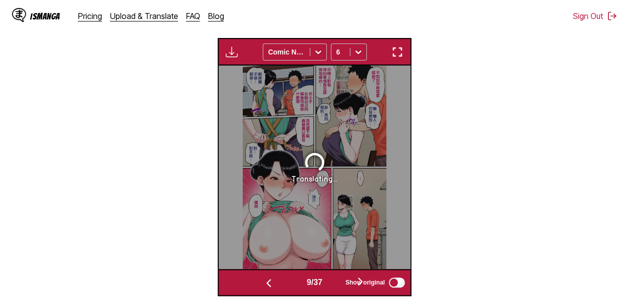
scroll to position [331, 0]
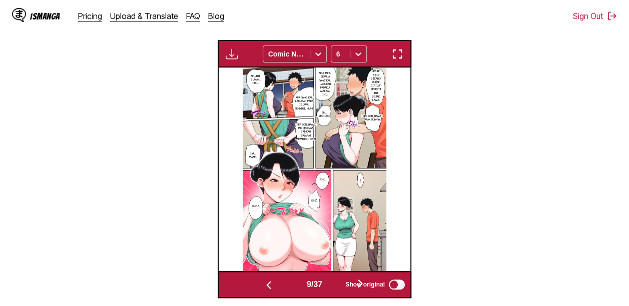
click at [335, 285] on button "button" at bounding box center [360, 284] width 60 height 15
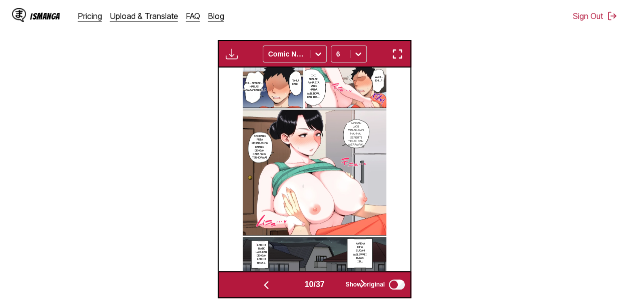
click at [339, 286] on button "button" at bounding box center [363, 284] width 60 height 15
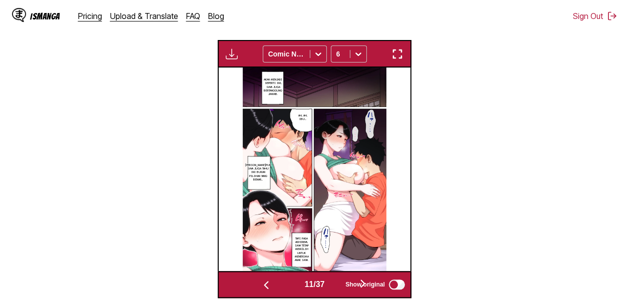
click at [339, 286] on button "button" at bounding box center [363, 284] width 60 height 15
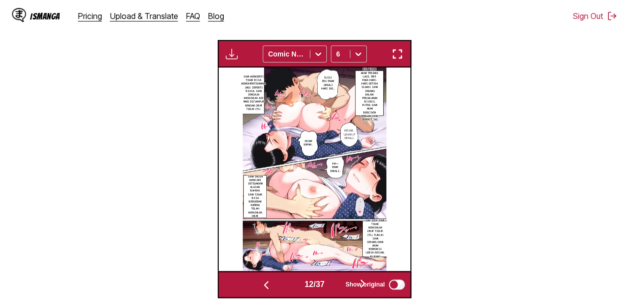
scroll to position [0, 2109]
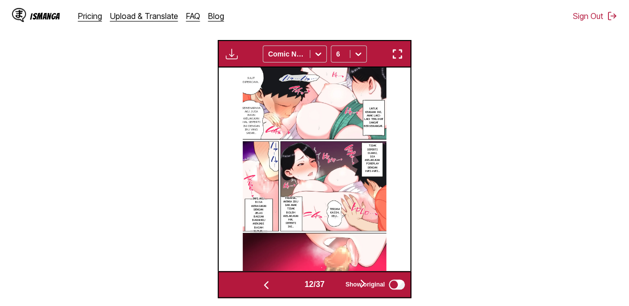
click at [339, 285] on button "button" at bounding box center [363, 284] width 60 height 15
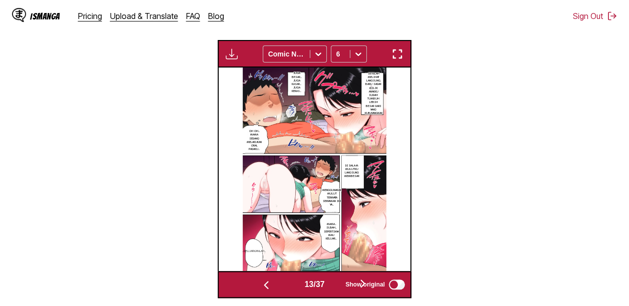
click at [339, 285] on button "button" at bounding box center [363, 284] width 60 height 15
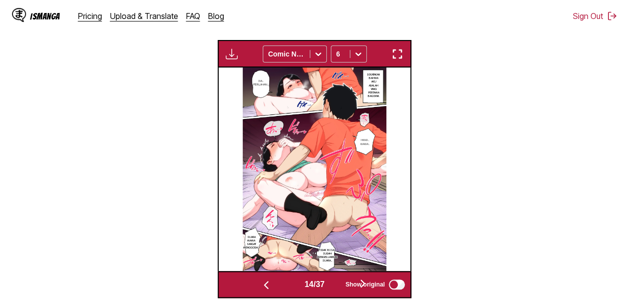
click at [339, 285] on button "button" at bounding box center [363, 284] width 60 height 15
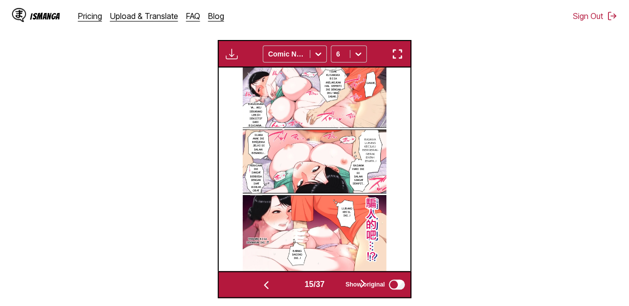
click at [339, 285] on button "button" at bounding box center [363, 284] width 60 height 15
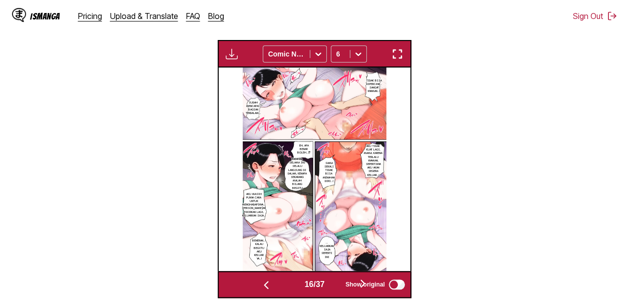
click at [339, 285] on button "button" at bounding box center [363, 284] width 60 height 15
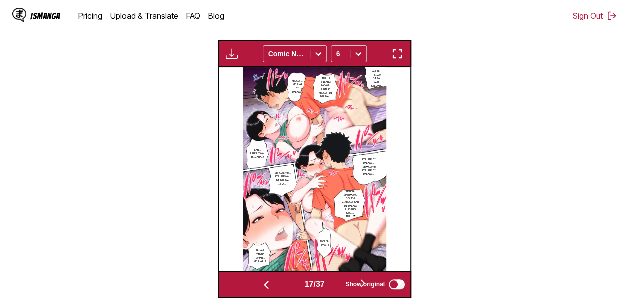
click at [339, 285] on button "button" at bounding box center [363, 284] width 60 height 15
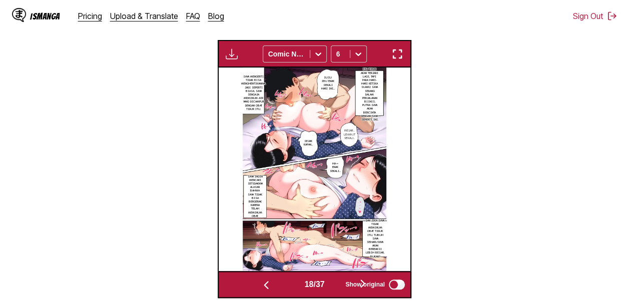
scroll to position [0, 3259]
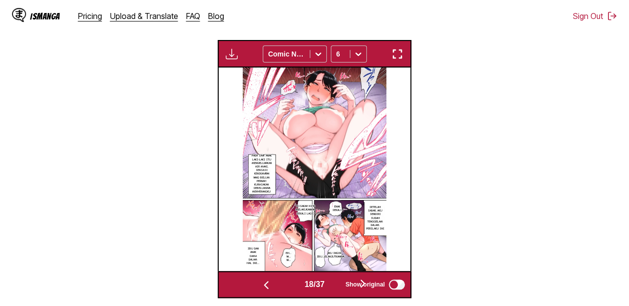
click at [337, 284] on button "button" at bounding box center [363, 284] width 60 height 15
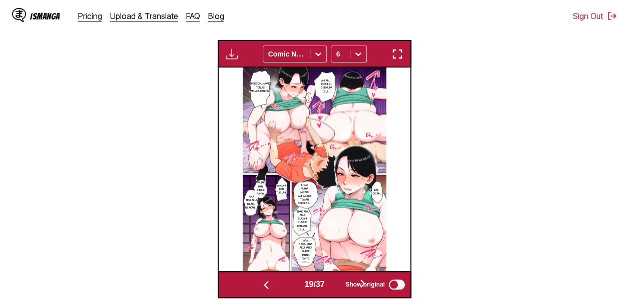
click at [337, 284] on button "button" at bounding box center [363, 284] width 60 height 15
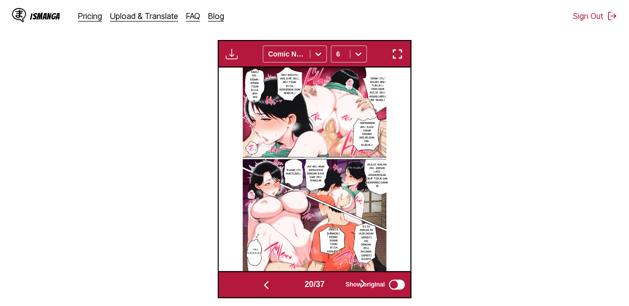
click at [337, 284] on button "button" at bounding box center [363, 284] width 60 height 15
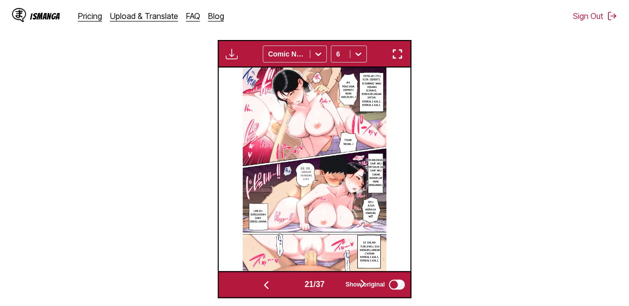
click at [337, 284] on button "button" at bounding box center [363, 284] width 60 height 15
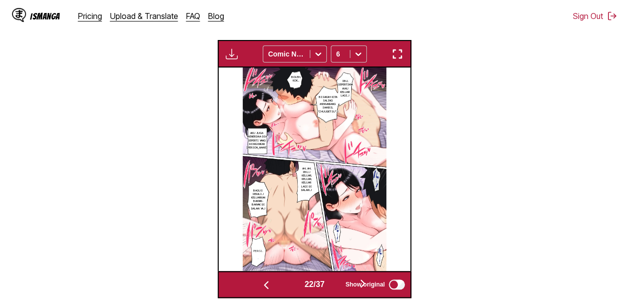
click at [337, 284] on button "button" at bounding box center [363, 284] width 60 height 15
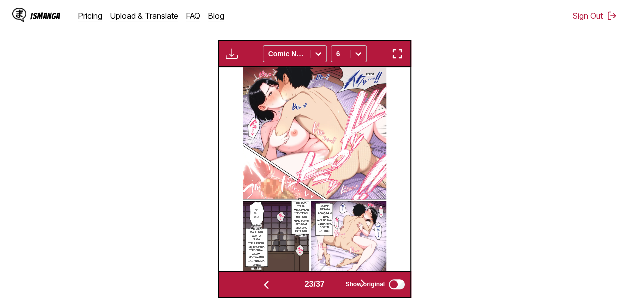
click at [337, 284] on button "button" at bounding box center [363, 284] width 60 height 15
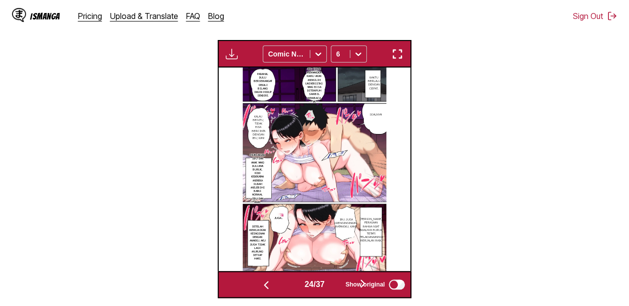
click at [337, 284] on button "button" at bounding box center [363, 284] width 60 height 15
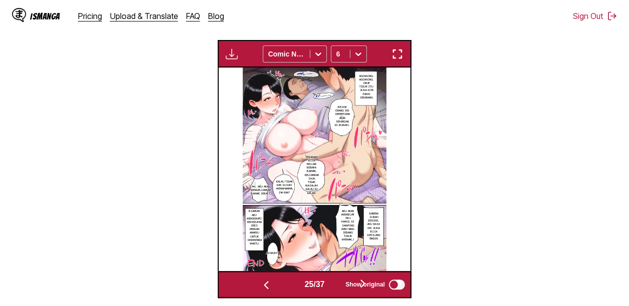
click at [337, 284] on button "button" at bounding box center [363, 284] width 60 height 15
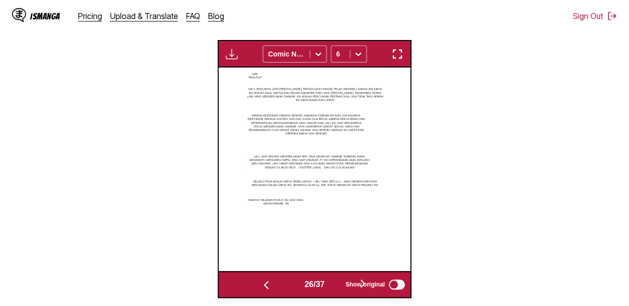
click at [337, 284] on button "button" at bounding box center [363, 284] width 60 height 15
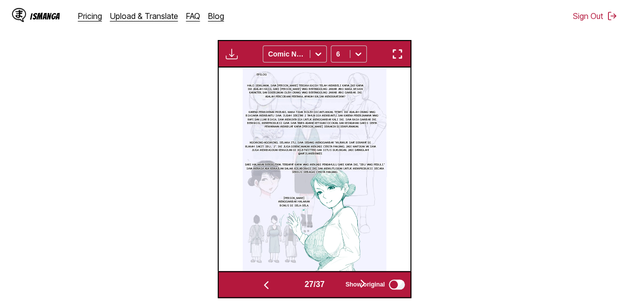
click at [337, 282] on button "button" at bounding box center [363, 284] width 60 height 15
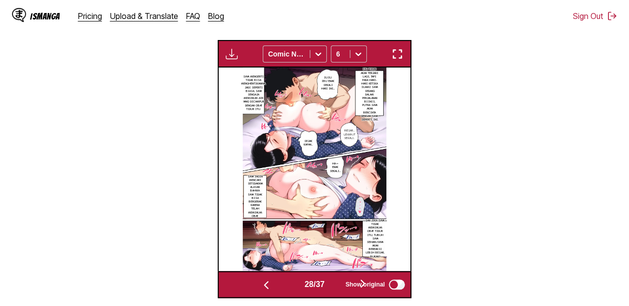
scroll to position [0, 5177]
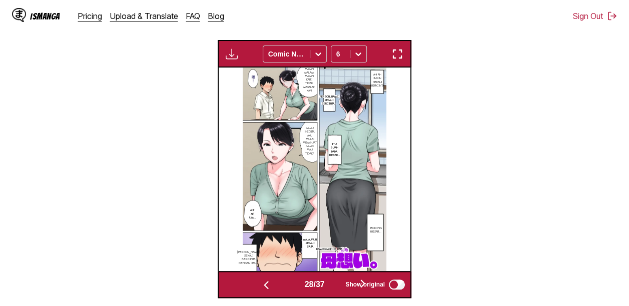
click at [337, 282] on button "button" at bounding box center [363, 284] width 60 height 15
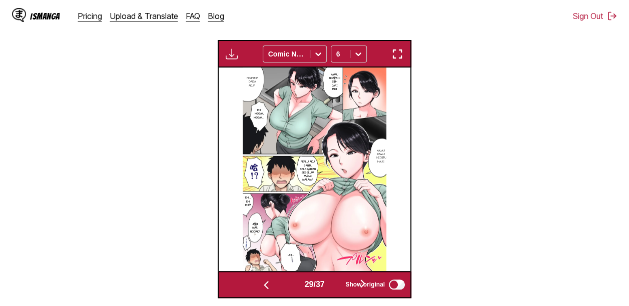
click at [337, 282] on button "button" at bounding box center [363, 284] width 60 height 15
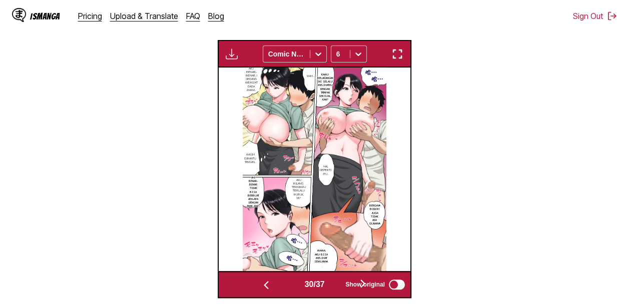
click at [337, 282] on button "button" at bounding box center [363, 284] width 60 height 15
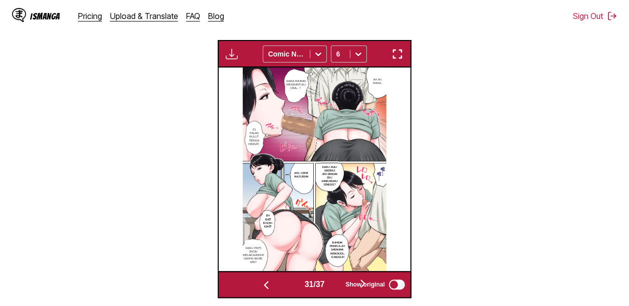
click at [337, 282] on button "button" at bounding box center [363, 284] width 60 height 15
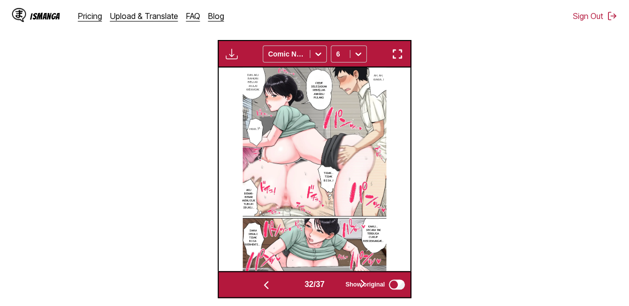
click at [337, 282] on button "button" at bounding box center [363, 284] width 60 height 15
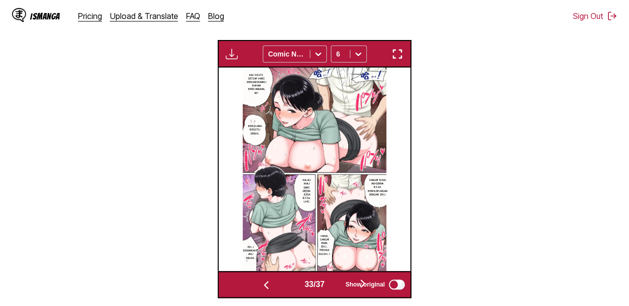
click at [337, 282] on button "button" at bounding box center [363, 284] width 60 height 15
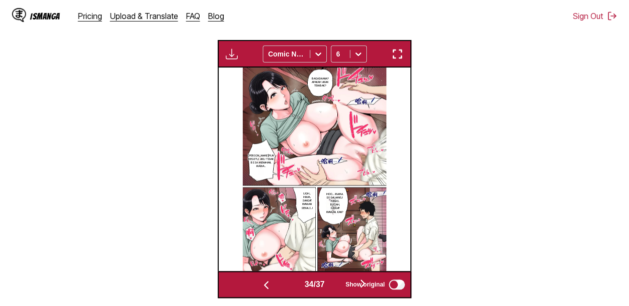
click at [337, 282] on button "button" at bounding box center [363, 284] width 60 height 15
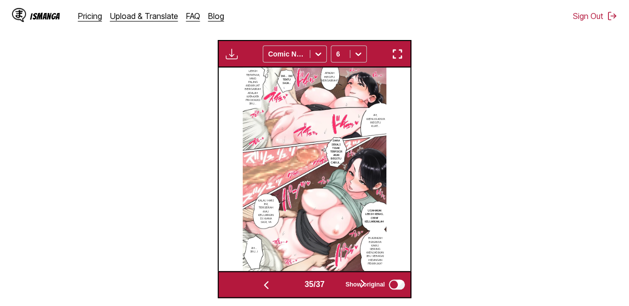
click at [336, 282] on button "button" at bounding box center [363, 284] width 60 height 15
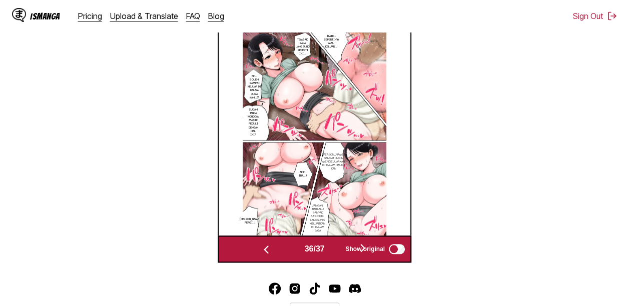
click at [338, 252] on button "button" at bounding box center [363, 249] width 60 height 15
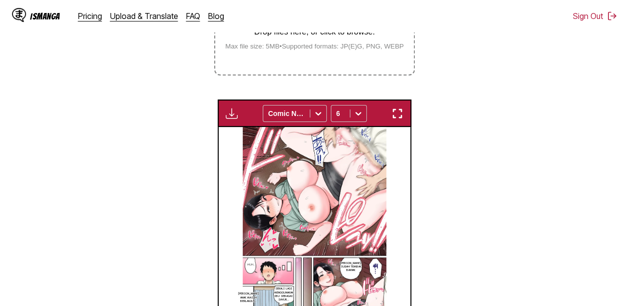
scroll to position [201, 0]
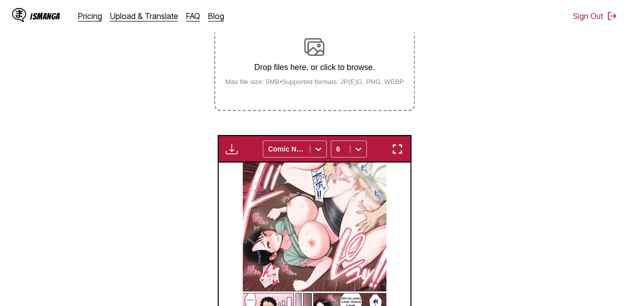
click at [234, 153] on img "button" at bounding box center [232, 149] width 12 height 12
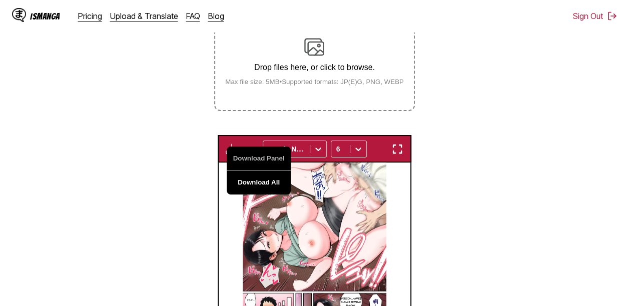
click at [247, 185] on button "Download All" at bounding box center [259, 183] width 64 height 24
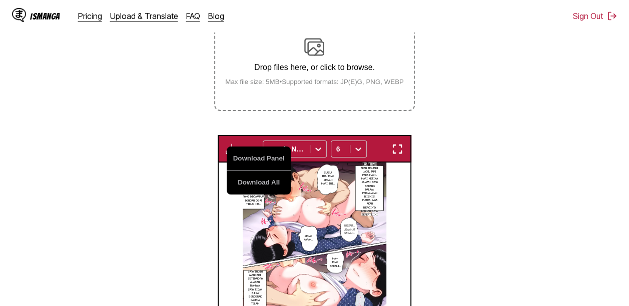
scroll to position [0, 6902]
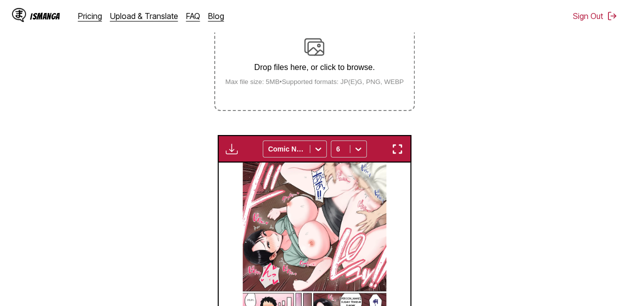
click at [579, 129] on section "From Chinese To Indonesian Drop files here, or click to browse. Max file size: …" at bounding box center [314, 176] width 613 height 435
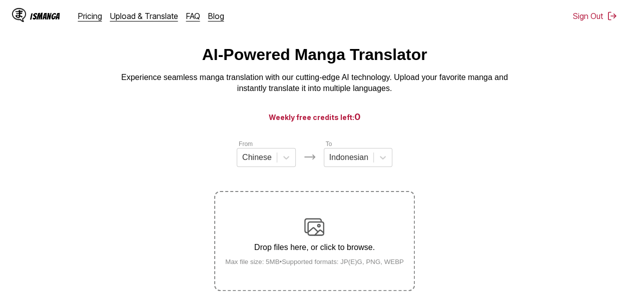
scroll to position [12, 0]
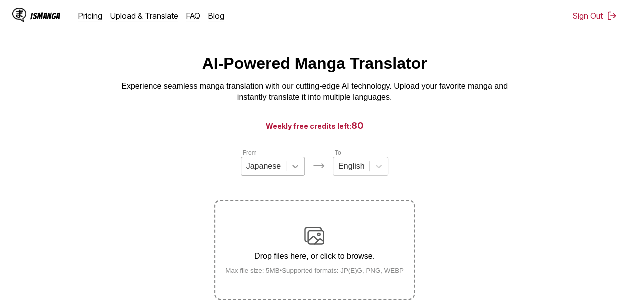
click at [291, 172] on icon at bounding box center [295, 167] width 10 height 10
click at [274, 169] on div at bounding box center [263, 166] width 35 height 11
click at [275, 169] on div at bounding box center [263, 166] width 35 height 11
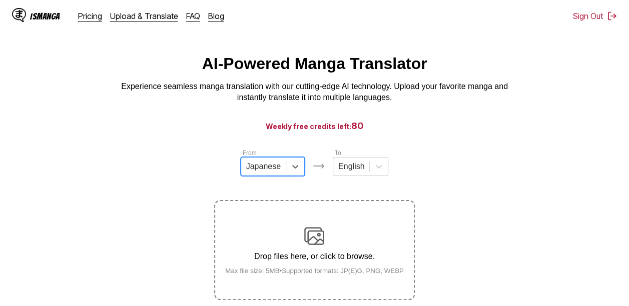
click at [275, 169] on div at bounding box center [263, 166] width 35 height 11
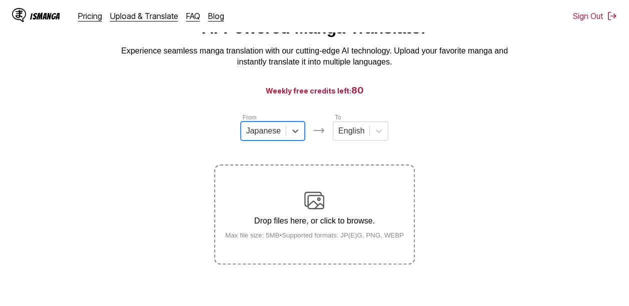
scroll to position [81, 0]
